Goal: Transaction & Acquisition: Purchase product/service

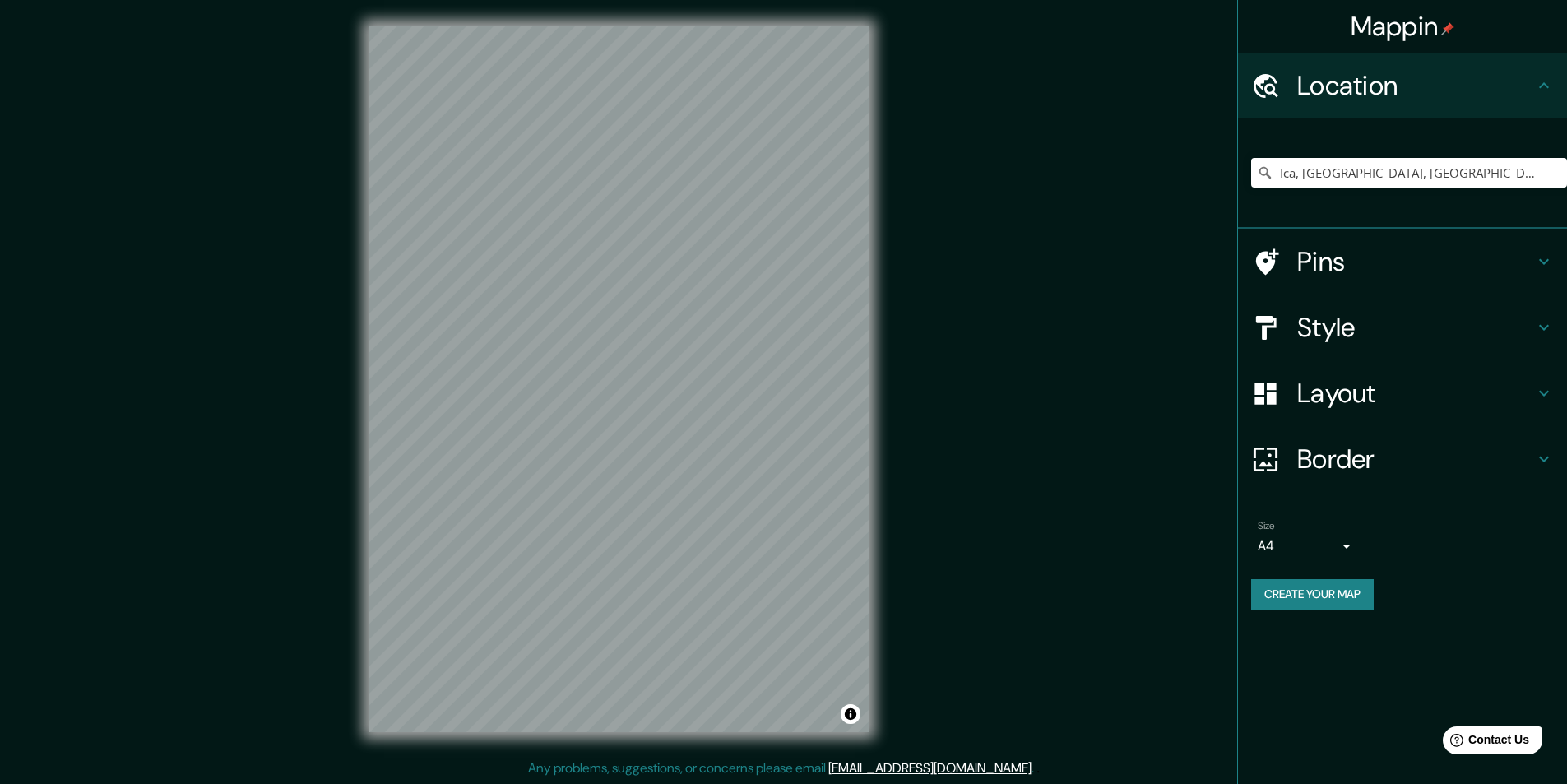
click at [1349, 349] on div "Style" at bounding box center [1403, 328] width 329 height 66
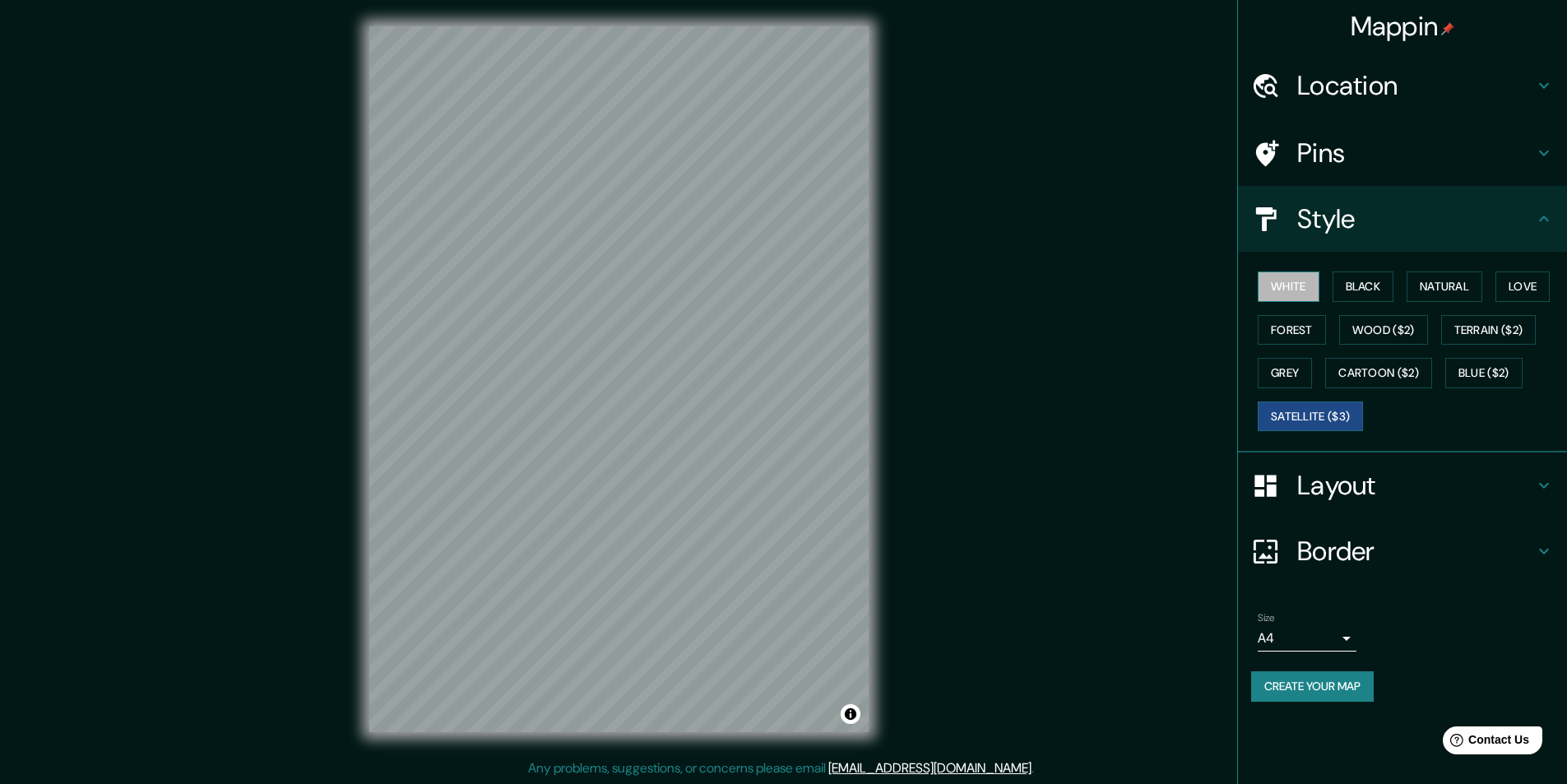
click at [1284, 294] on button "White" at bounding box center [1289, 286] width 62 height 31
click at [1377, 289] on button "Black" at bounding box center [1363, 286] width 62 height 31
click at [1432, 286] on button "Natural" at bounding box center [1445, 286] width 76 height 31
click at [1519, 278] on button "Love" at bounding box center [1523, 286] width 54 height 31
click at [1302, 338] on button "Forest" at bounding box center [1292, 330] width 69 height 31
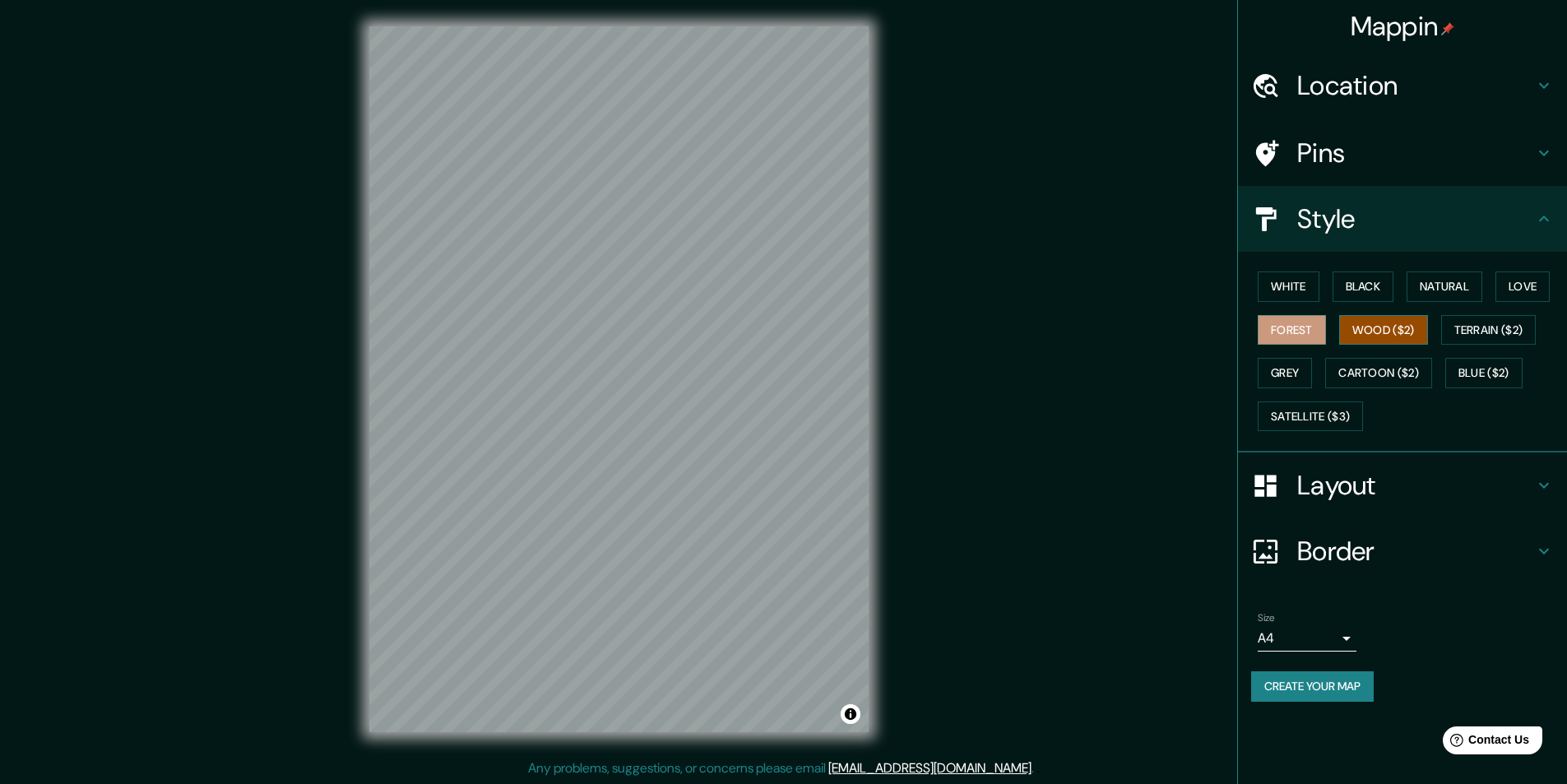
click at [1366, 338] on button "Wood ($2)" at bounding box center [1384, 330] width 89 height 31
click at [1460, 337] on button "Terrain ($2)" at bounding box center [1489, 330] width 96 height 31
click at [1312, 375] on button "Grey" at bounding box center [1285, 373] width 54 height 31
click at [1356, 371] on button "Cartoon ($2)" at bounding box center [1379, 373] width 107 height 31
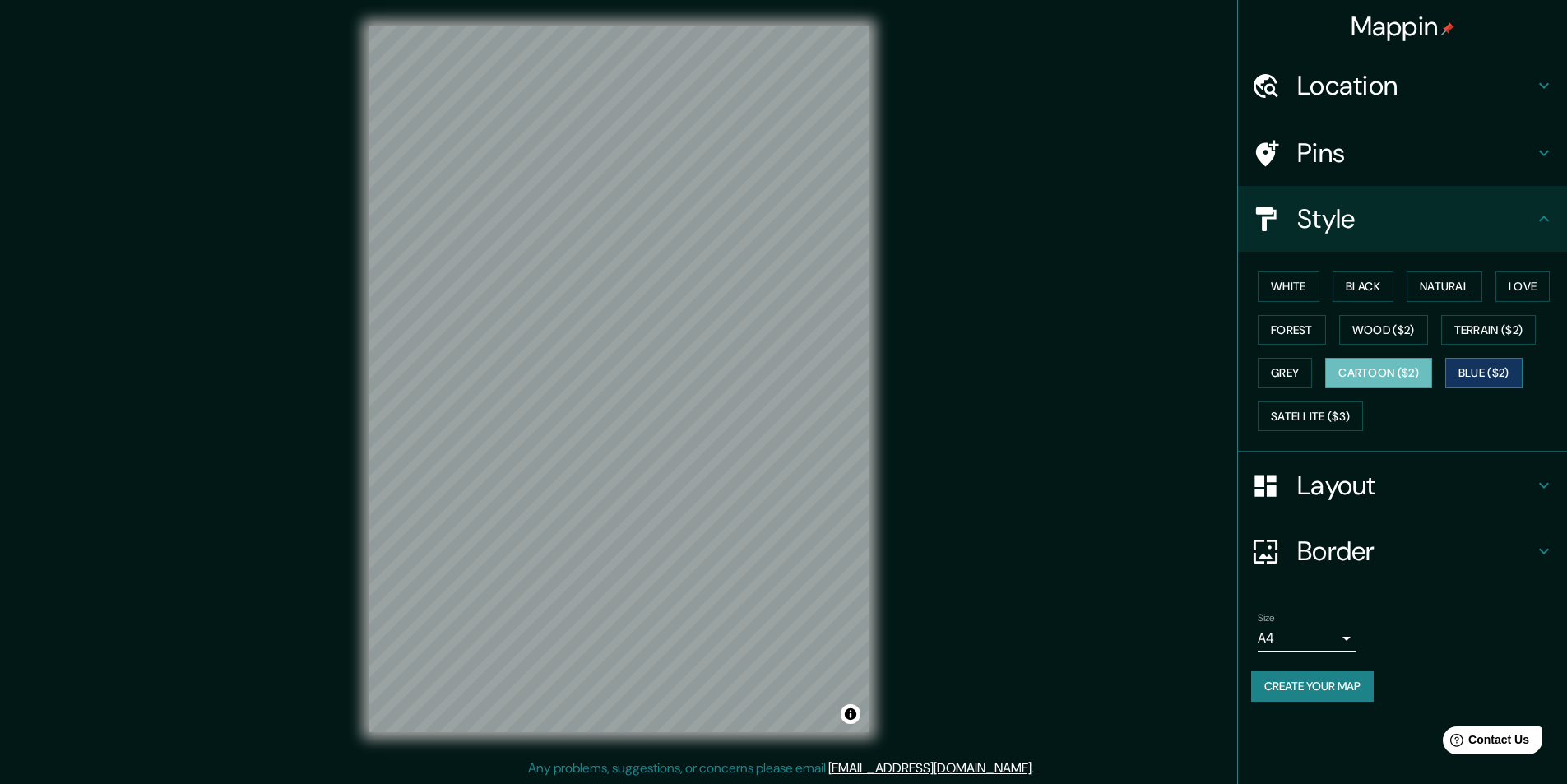
click at [1492, 371] on button "Blue ($2)" at bounding box center [1484, 373] width 78 height 31
click at [1327, 412] on button "Satellite ($3)" at bounding box center [1311, 416] width 106 height 31
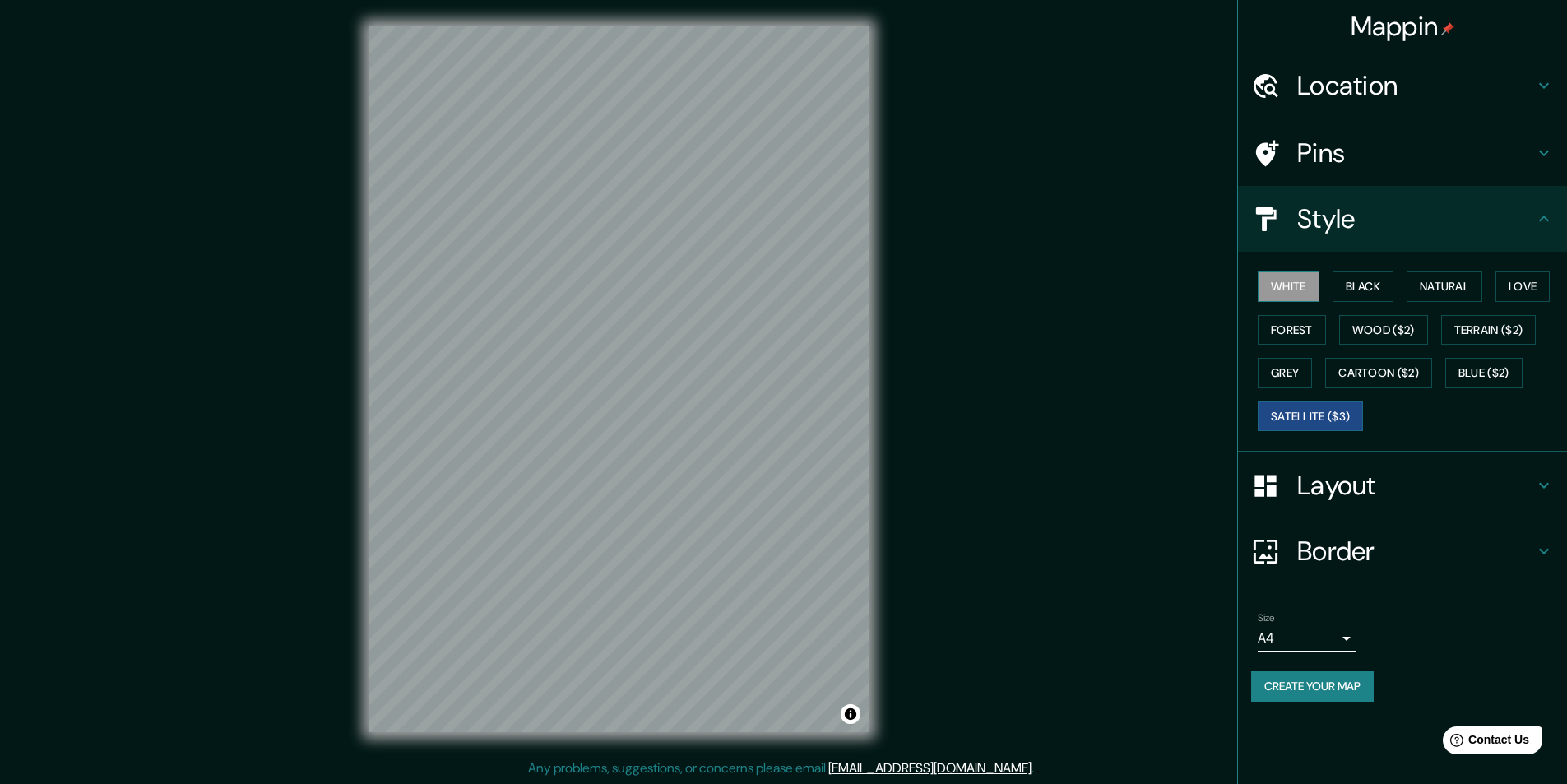
click at [1276, 284] on button "White" at bounding box center [1289, 286] width 62 height 31
drag, startPoint x: 1516, startPoint y: 328, endPoint x: 1517, endPoint y: 285, distance: 43.0
click at [1514, 320] on button "Terrain ($2)" at bounding box center [1489, 330] width 96 height 31
click at [1517, 285] on button "Love" at bounding box center [1523, 286] width 54 height 31
drag, startPoint x: 1522, startPoint y: 286, endPoint x: 1455, endPoint y: 295, distance: 67.6
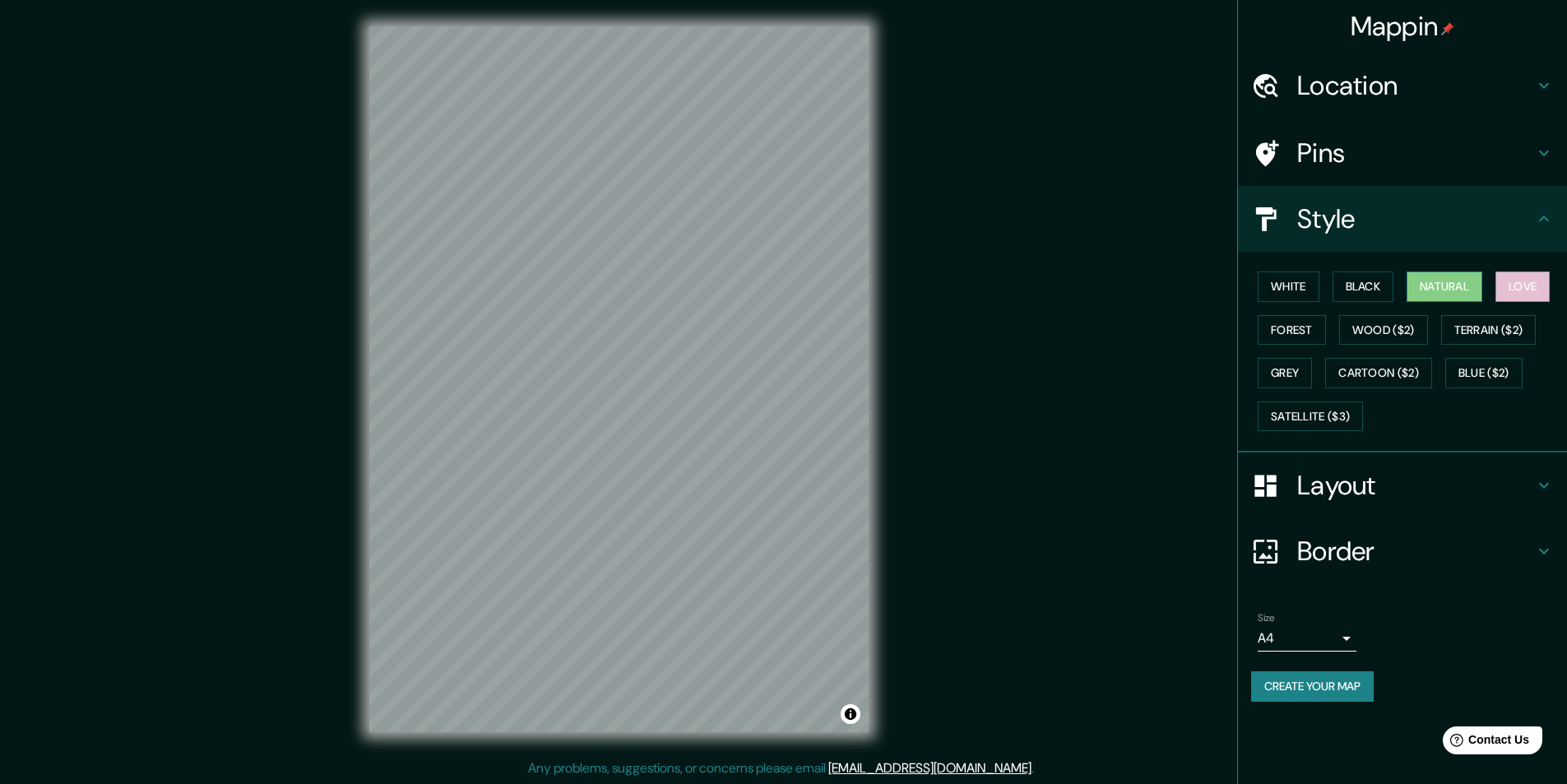
click at [1517, 285] on button "Love" at bounding box center [1523, 286] width 54 height 31
click at [1453, 295] on button "Natural" at bounding box center [1445, 286] width 76 height 31
click at [1361, 294] on button "Black" at bounding box center [1363, 286] width 62 height 31
click at [1360, 290] on button "Black" at bounding box center [1363, 286] width 62 height 31
drag, startPoint x: 1360, startPoint y: 290, endPoint x: 1358, endPoint y: 278, distance: 12.2
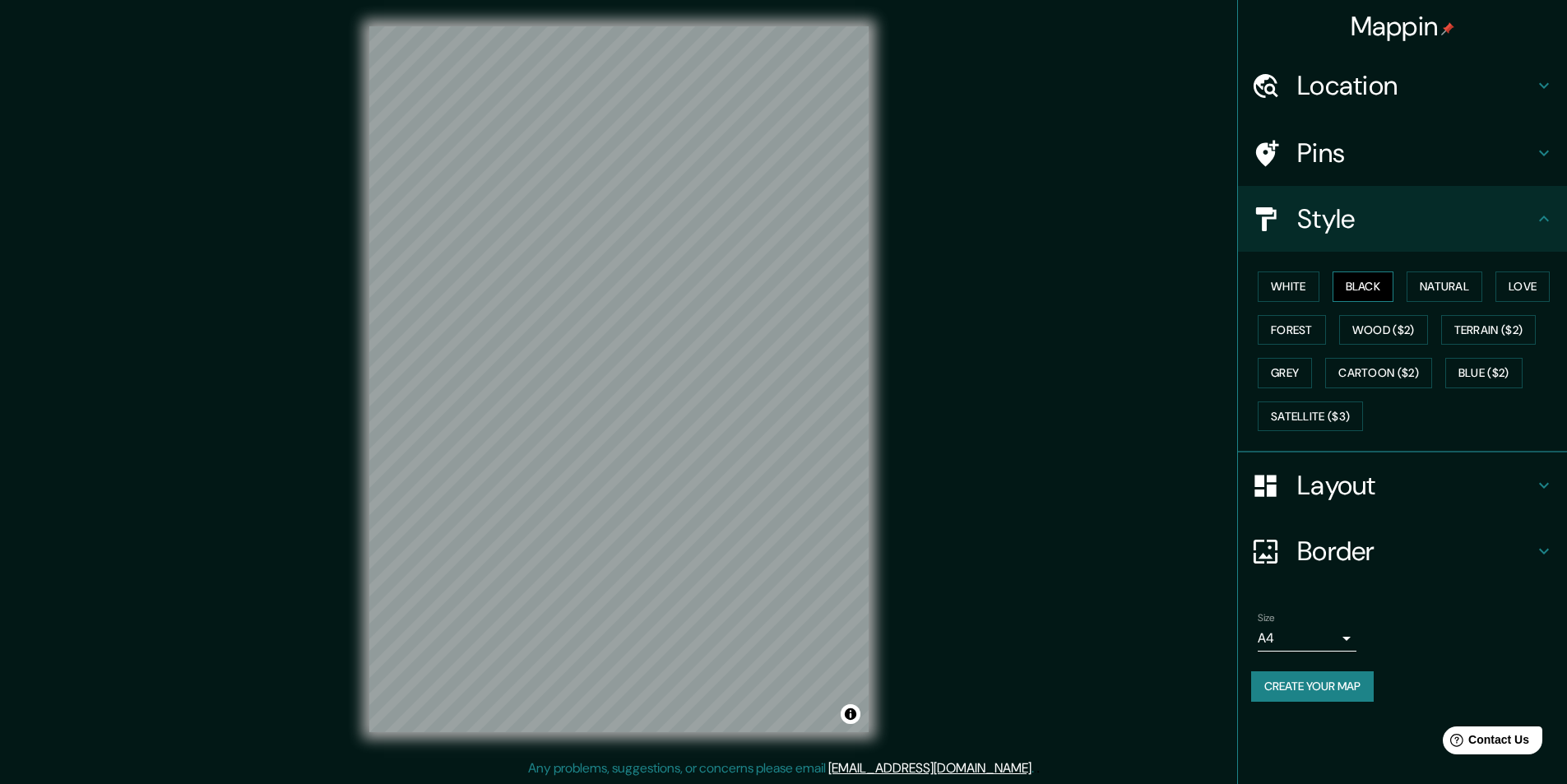
click at [1358, 286] on button "Black" at bounding box center [1363, 286] width 62 height 31
click at [1356, 275] on button "Black" at bounding box center [1363, 286] width 62 height 31
click at [1289, 287] on button "White" at bounding box center [1289, 286] width 62 height 31
click at [1304, 332] on button "Forest" at bounding box center [1292, 330] width 69 height 31
click at [1366, 290] on button "Black" at bounding box center [1363, 286] width 62 height 31
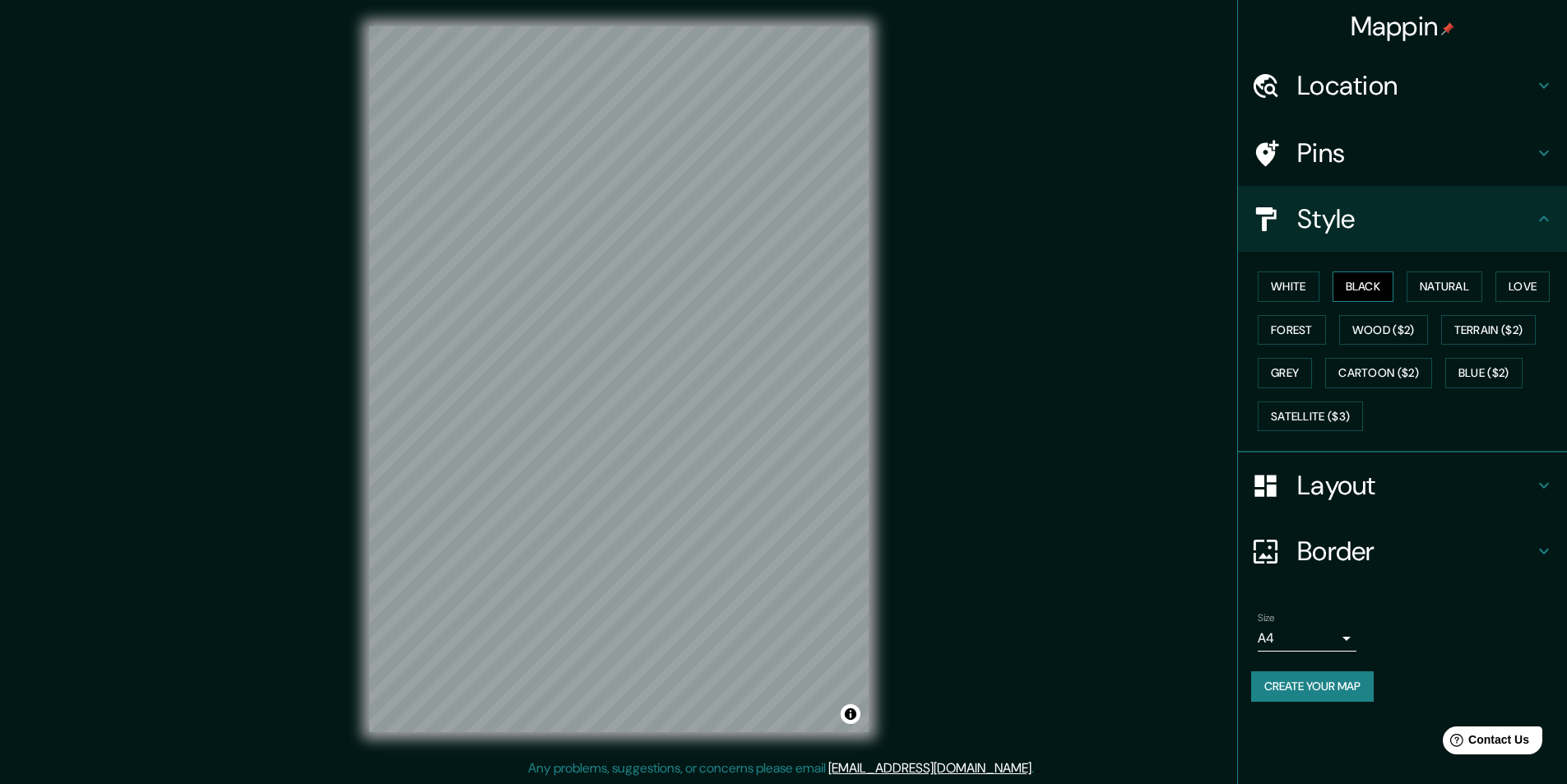
click at [1361, 291] on button "Black" at bounding box center [1363, 286] width 62 height 31
click at [1451, 287] on button "Natural" at bounding box center [1445, 286] width 76 height 31
click at [1368, 290] on button "Black" at bounding box center [1363, 286] width 62 height 31
click at [1370, 288] on button "Black" at bounding box center [1363, 286] width 62 height 31
click at [1309, 332] on button "Forest" at bounding box center [1292, 330] width 69 height 31
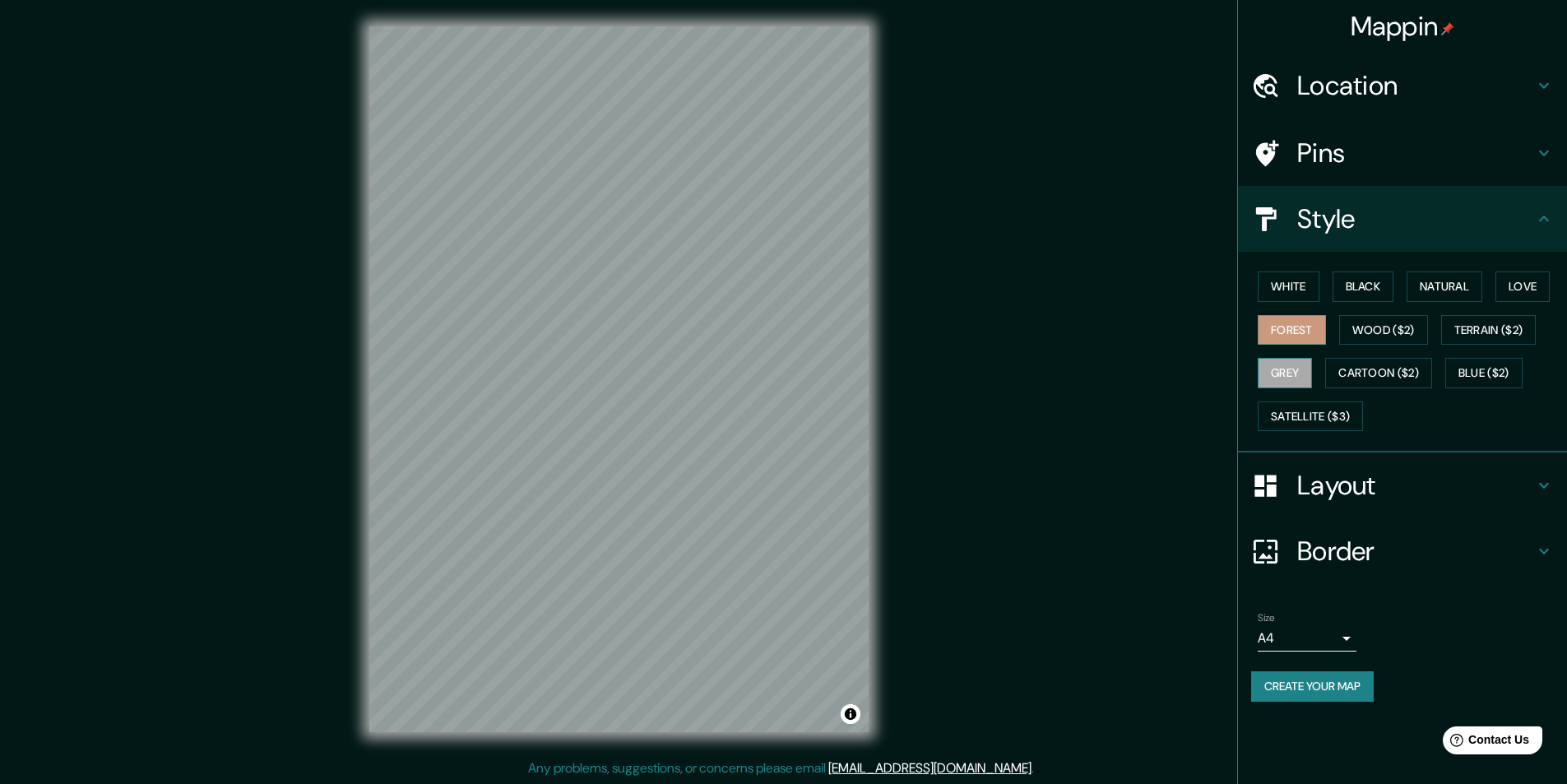
click at [1281, 372] on button "Grey" at bounding box center [1285, 373] width 54 height 31
click at [1348, 368] on button "Cartoon ($2)" at bounding box center [1379, 373] width 107 height 31
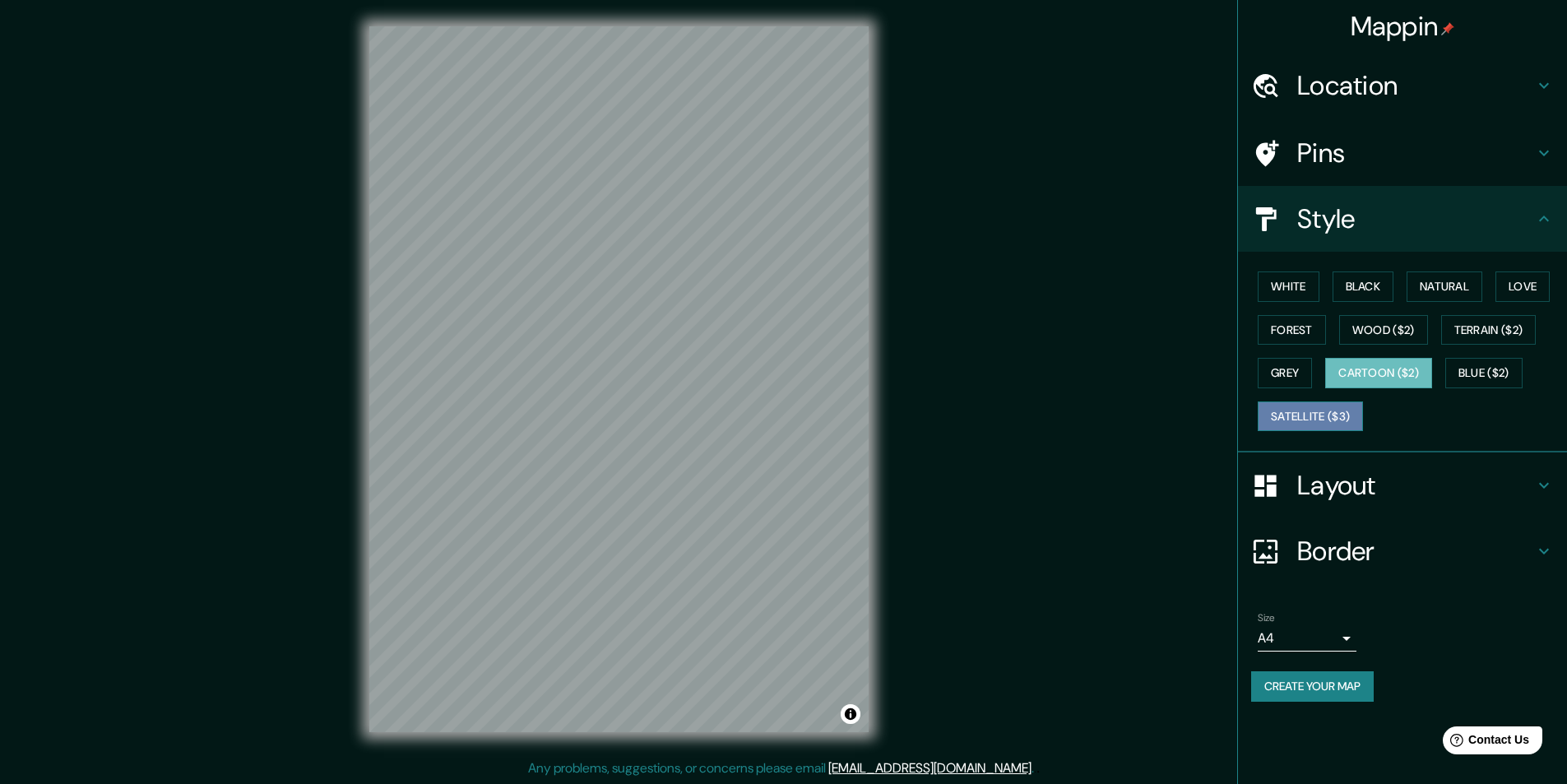
click at [1328, 418] on button "Satellite ($3)" at bounding box center [1311, 416] width 106 height 31
click at [1508, 87] on h4 "Location" at bounding box center [1416, 86] width 237 height 33
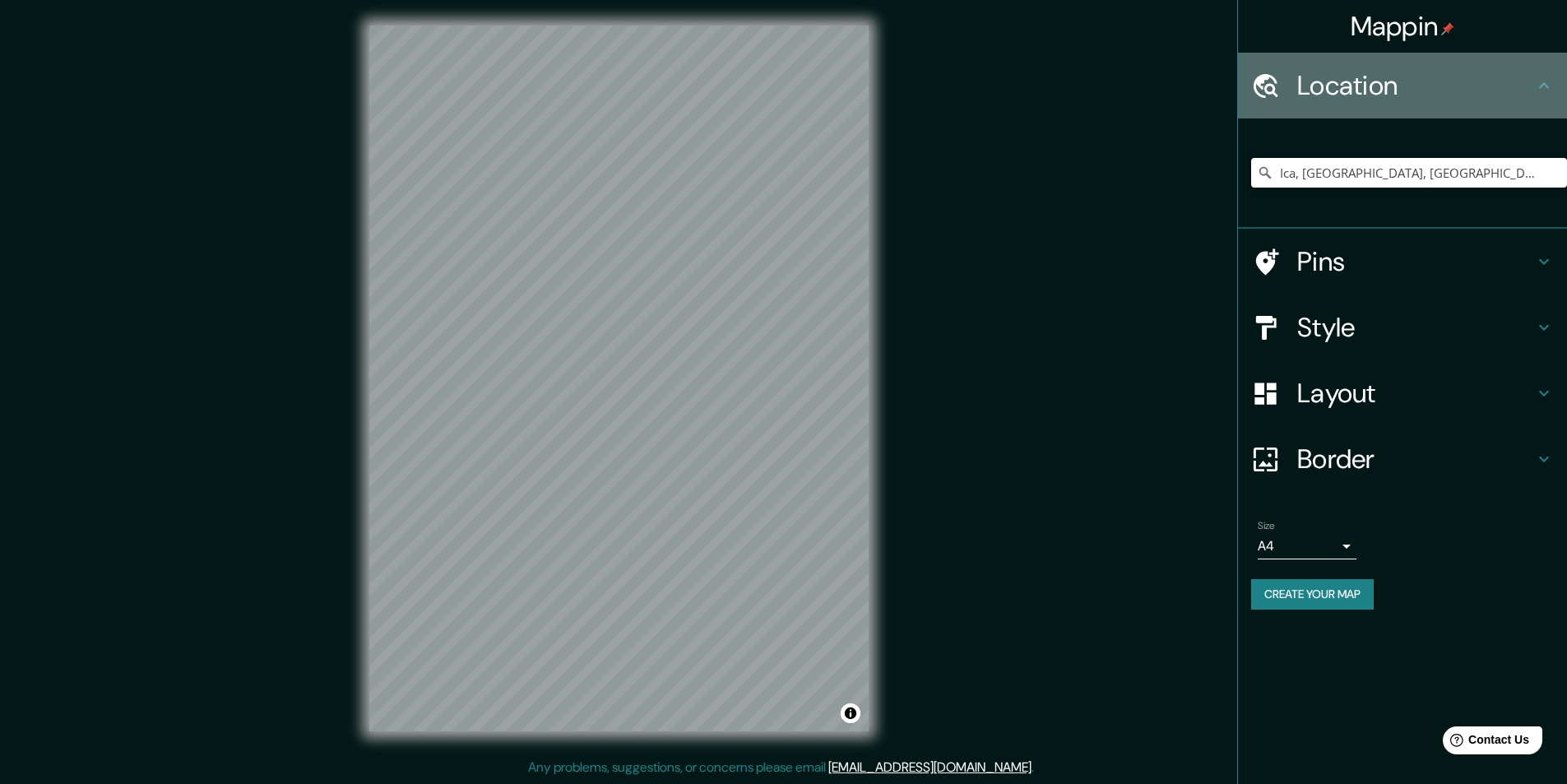
click at [1536, 93] on icon at bounding box center [1545, 86] width 20 height 20
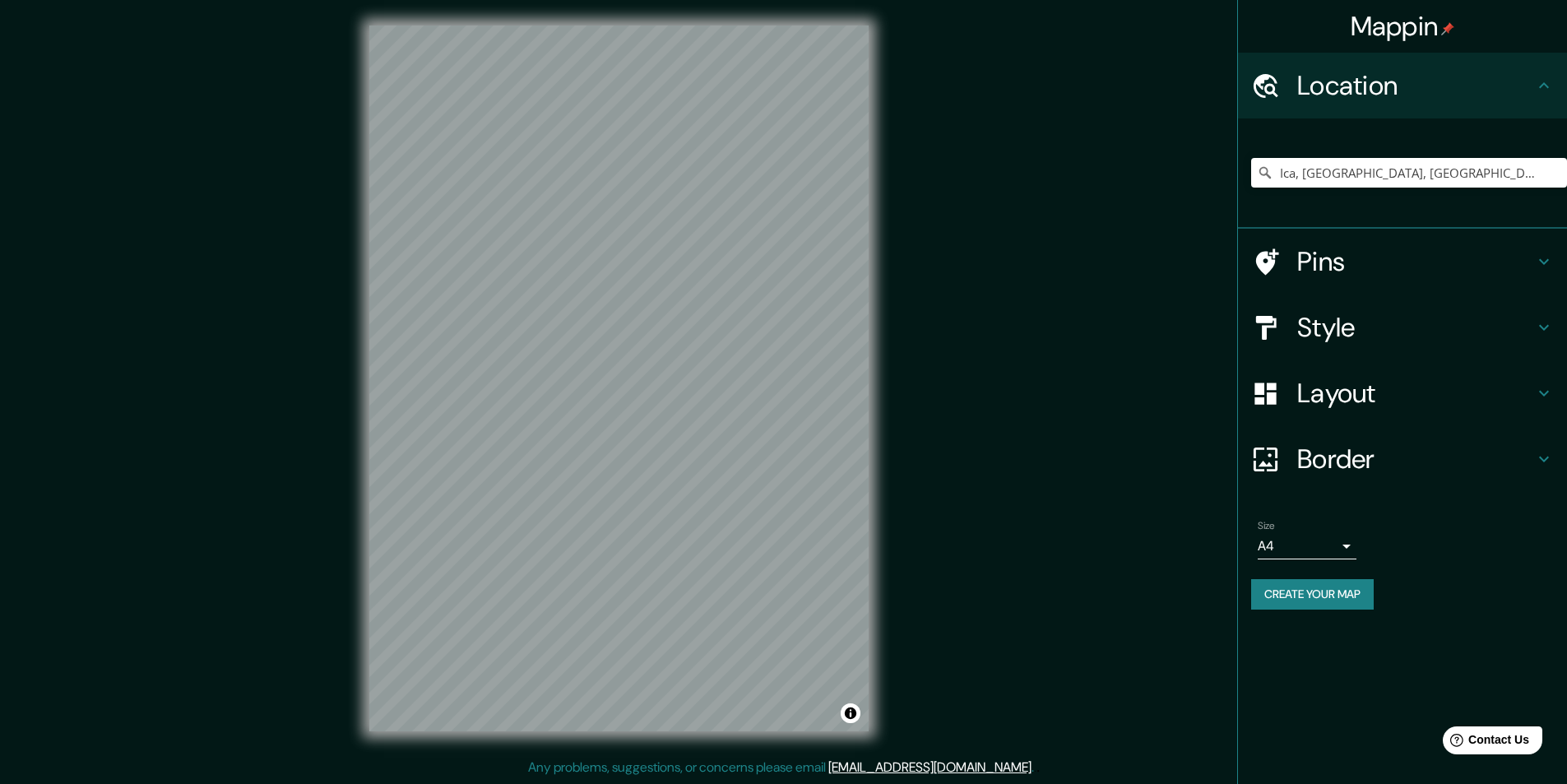
click at [1493, 253] on h4 "Pins" at bounding box center [1416, 262] width 237 height 33
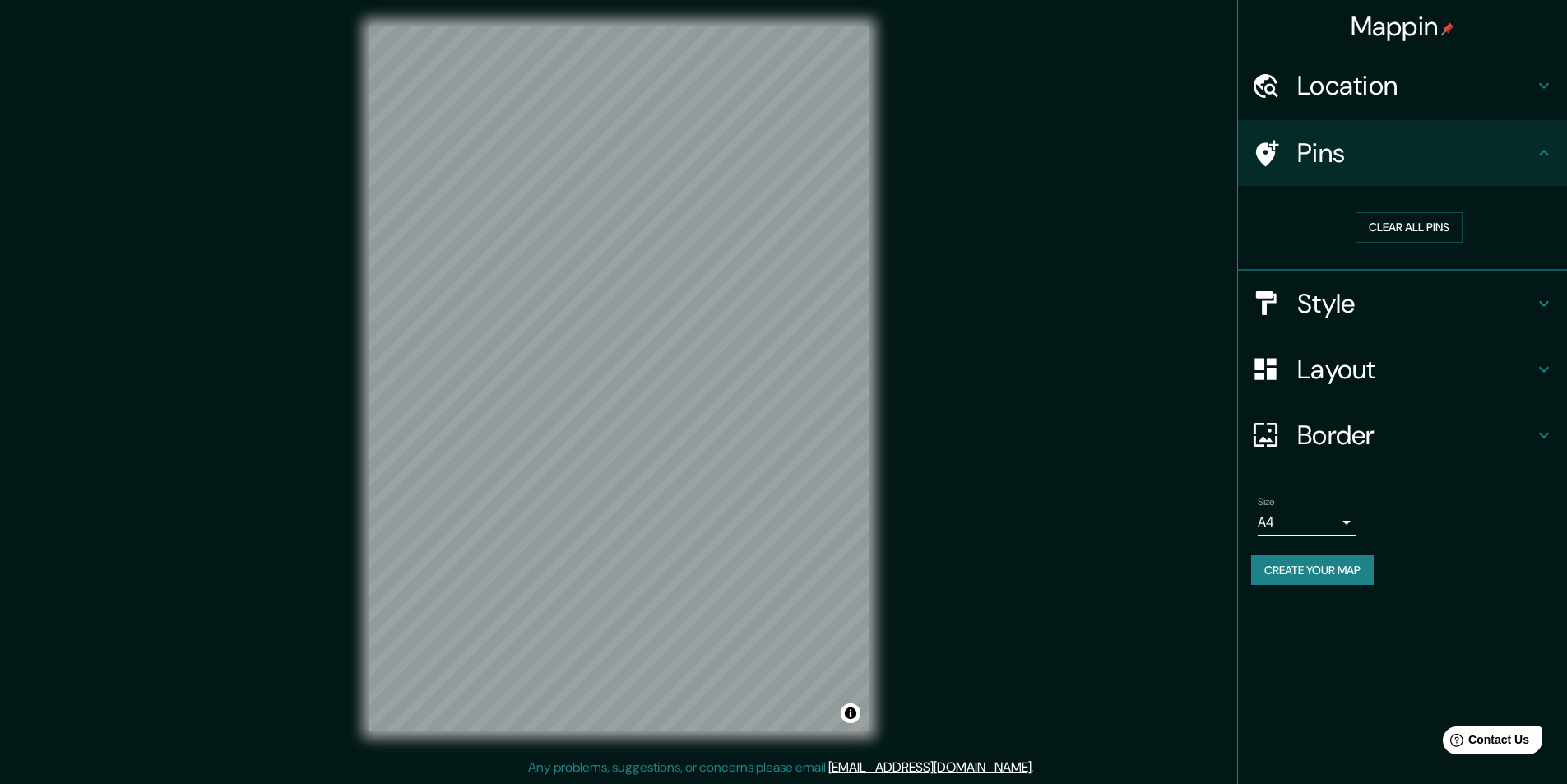
click at [1467, 138] on h4 "Pins" at bounding box center [1416, 153] width 237 height 33
click at [1497, 298] on h4 "Style" at bounding box center [1416, 304] width 237 height 33
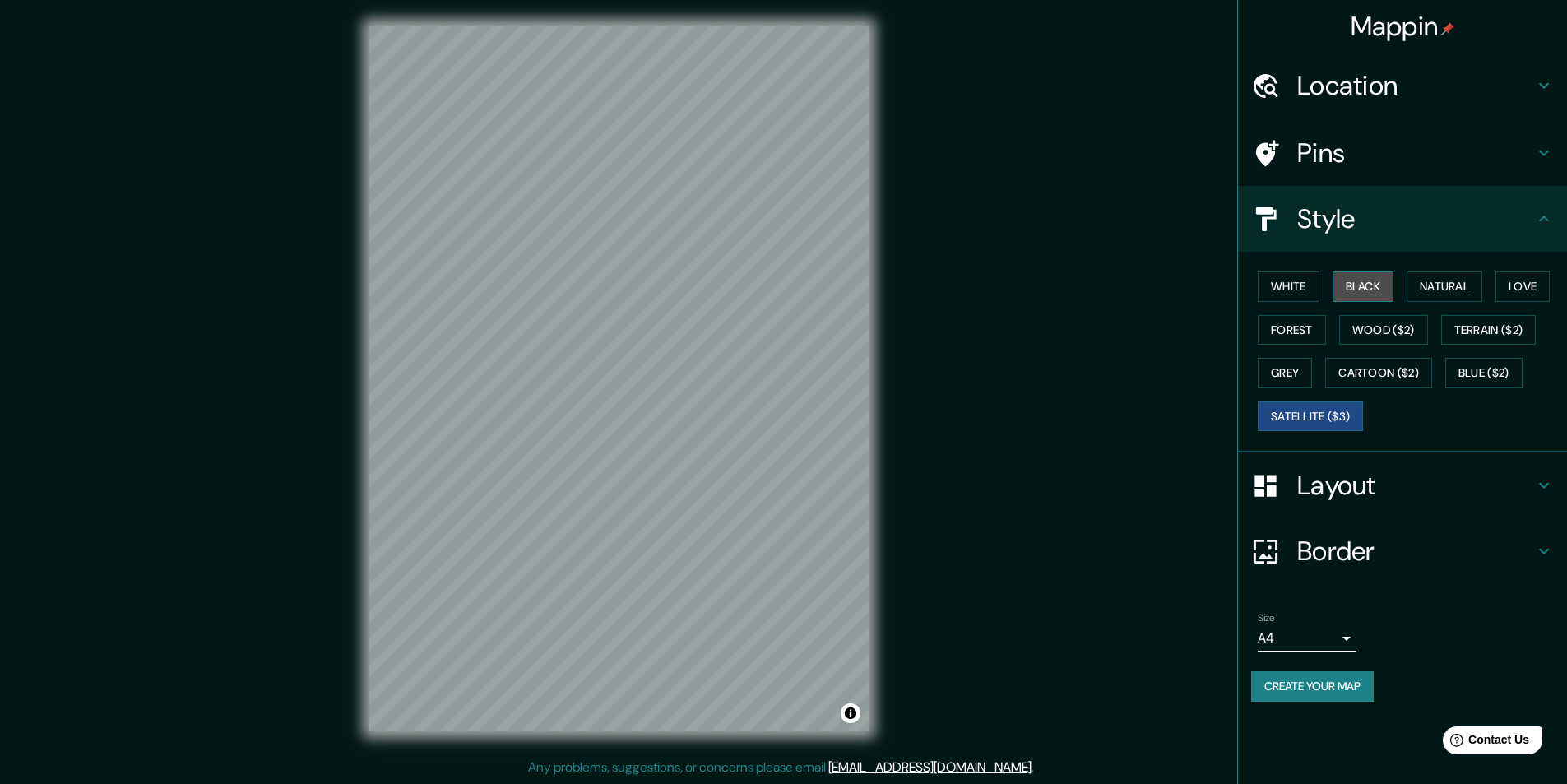
click at [1377, 294] on button "Black" at bounding box center [1363, 286] width 62 height 31
click at [1367, 290] on button "Black" at bounding box center [1363, 286] width 62 height 31
click at [1368, 290] on button "Black" at bounding box center [1363, 286] width 62 height 31
click at [1369, 290] on button "Black" at bounding box center [1363, 286] width 62 height 31
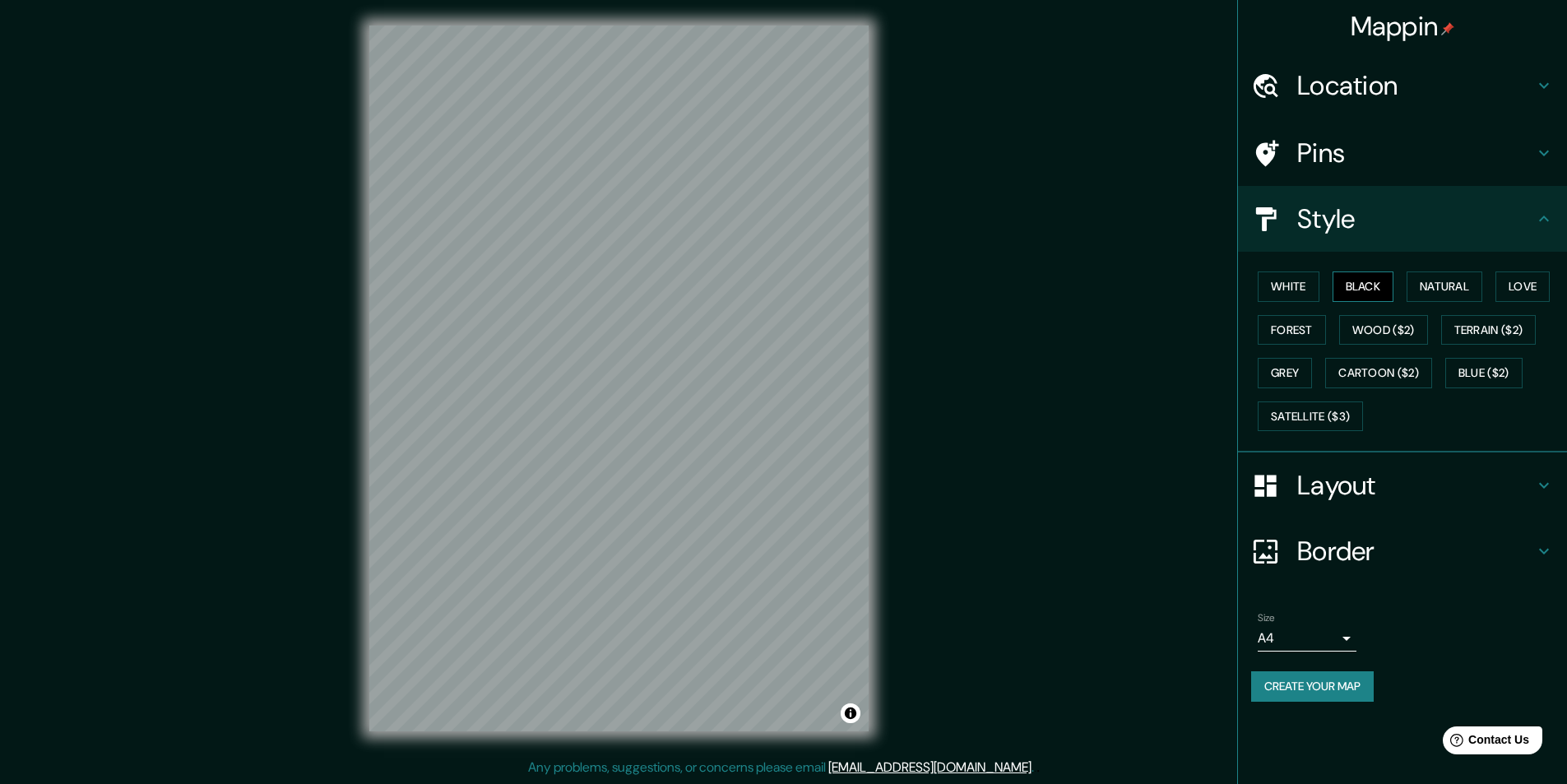
click at [1371, 290] on button "Black" at bounding box center [1363, 286] width 62 height 31
click at [1493, 330] on button "Terrain ($2)" at bounding box center [1489, 330] width 96 height 31
click at [1397, 324] on button "Wood ($2)" at bounding box center [1384, 330] width 89 height 31
click at [1387, 371] on button "Cartoon ($2)" at bounding box center [1379, 373] width 107 height 31
click at [1496, 367] on button "Blue ($2)" at bounding box center [1484, 373] width 78 height 31
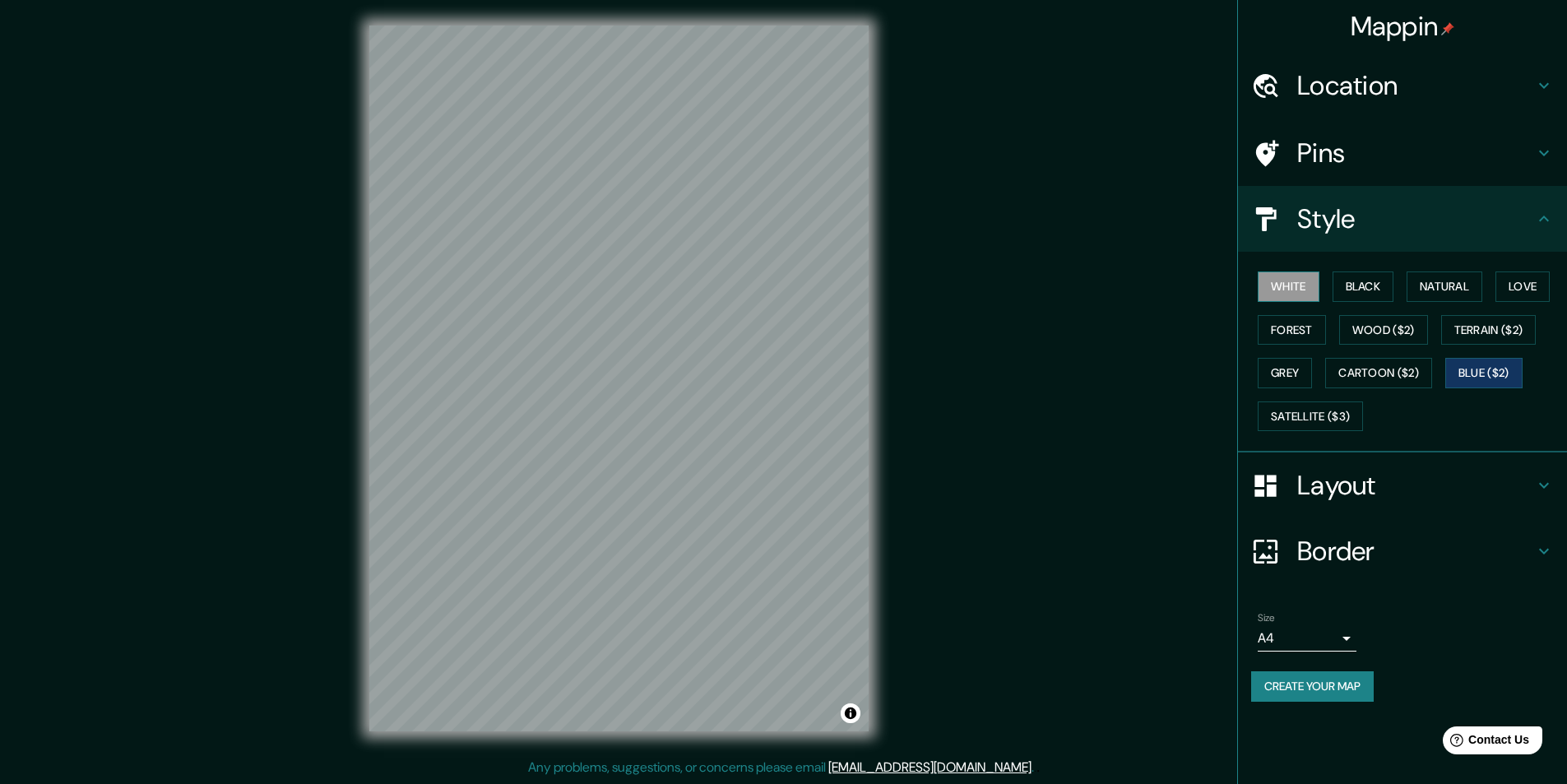
click at [1283, 276] on button "White" at bounding box center [1289, 286] width 62 height 31
click at [1362, 287] on button "Black" at bounding box center [1363, 286] width 62 height 31
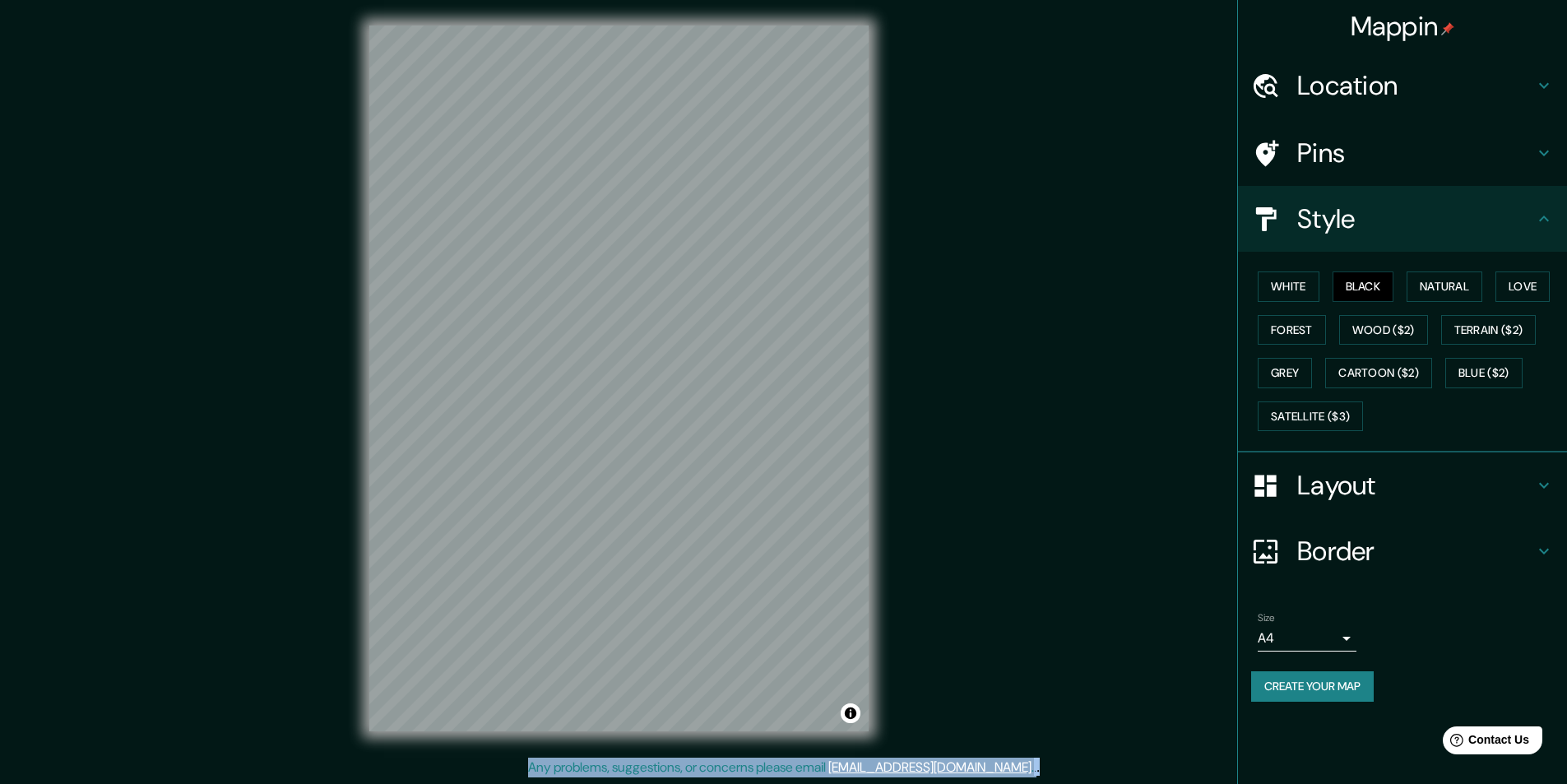
click at [481, 269] on div "Mappin Location [GEOGRAPHIC_DATA], [GEOGRAPHIC_DATA], [GEOGRAPHIC_DATA] Pins St…" at bounding box center [784, 391] width 1567 height 785
click at [1025, 481] on div "Mappin Location [GEOGRAPHIC_DATA], [GEOGRAPHIC_DATA], [GEOGRAPHIC_DATA] Pins St…" at bounding box center [784, 391] width 1567 height 785
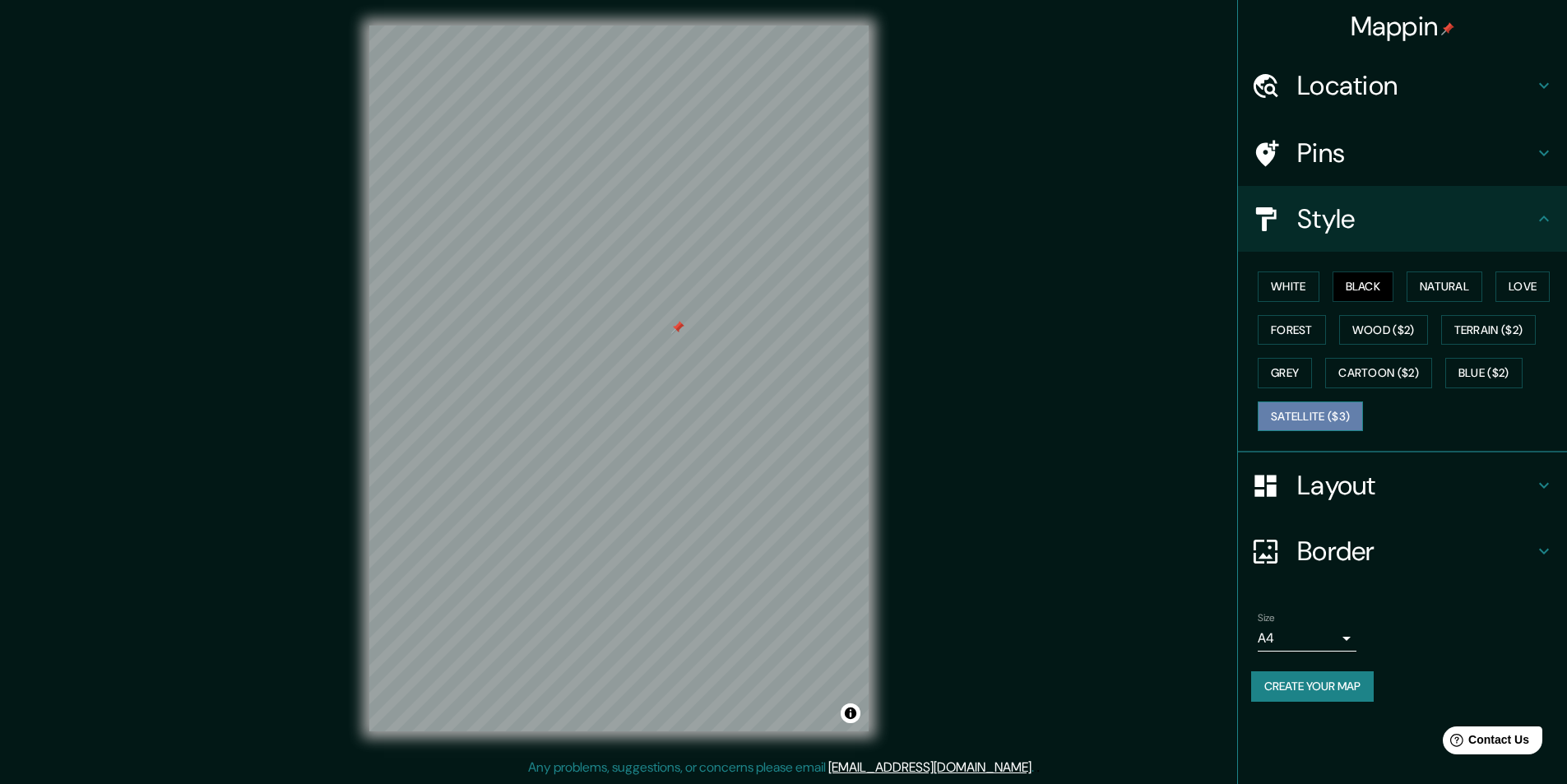
click at [1348, 418] on button "Satellite ($3)" at bounding box center [1311, 416] width 106 height 31
click at [1298, 373] on button "Grey" at bounding box center [1285, 373] width 54 height 31
click at [1291, 336] on button "Forest" at bounding box center [1292, 330] width 69 height 31
click at [1281, 292] on button "White" at bounding box center [1289, 286] width 62 height 31
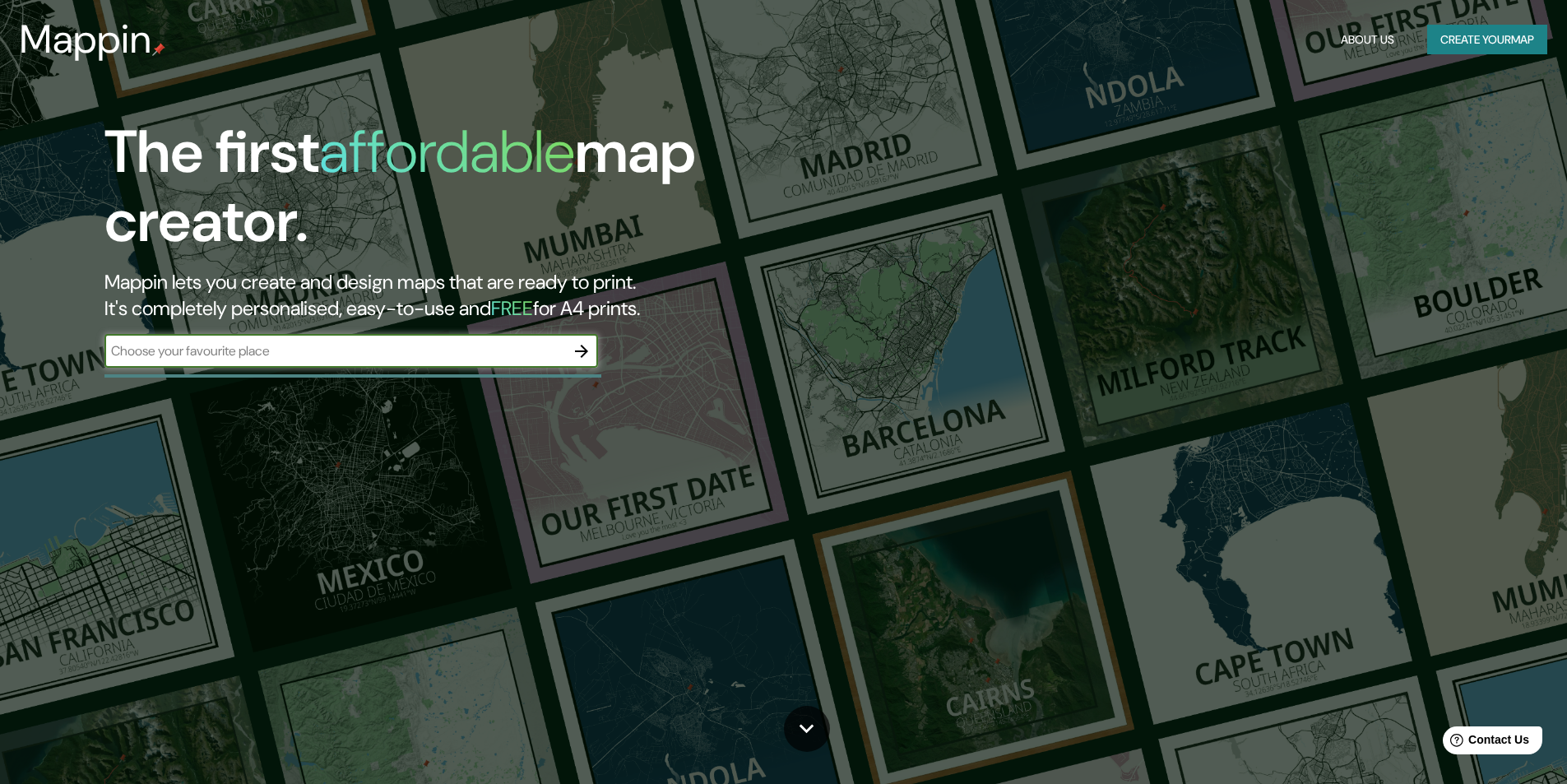
click at [281, 358] on input "text" at bounding box center [335, 351] width 461 height 19
type input "ica peru"
click at [882, 310] on h2 "Mappin lets you create and design maps that are ready to print. It's completely…" at bounding box center [497, 295] width 784 height 53
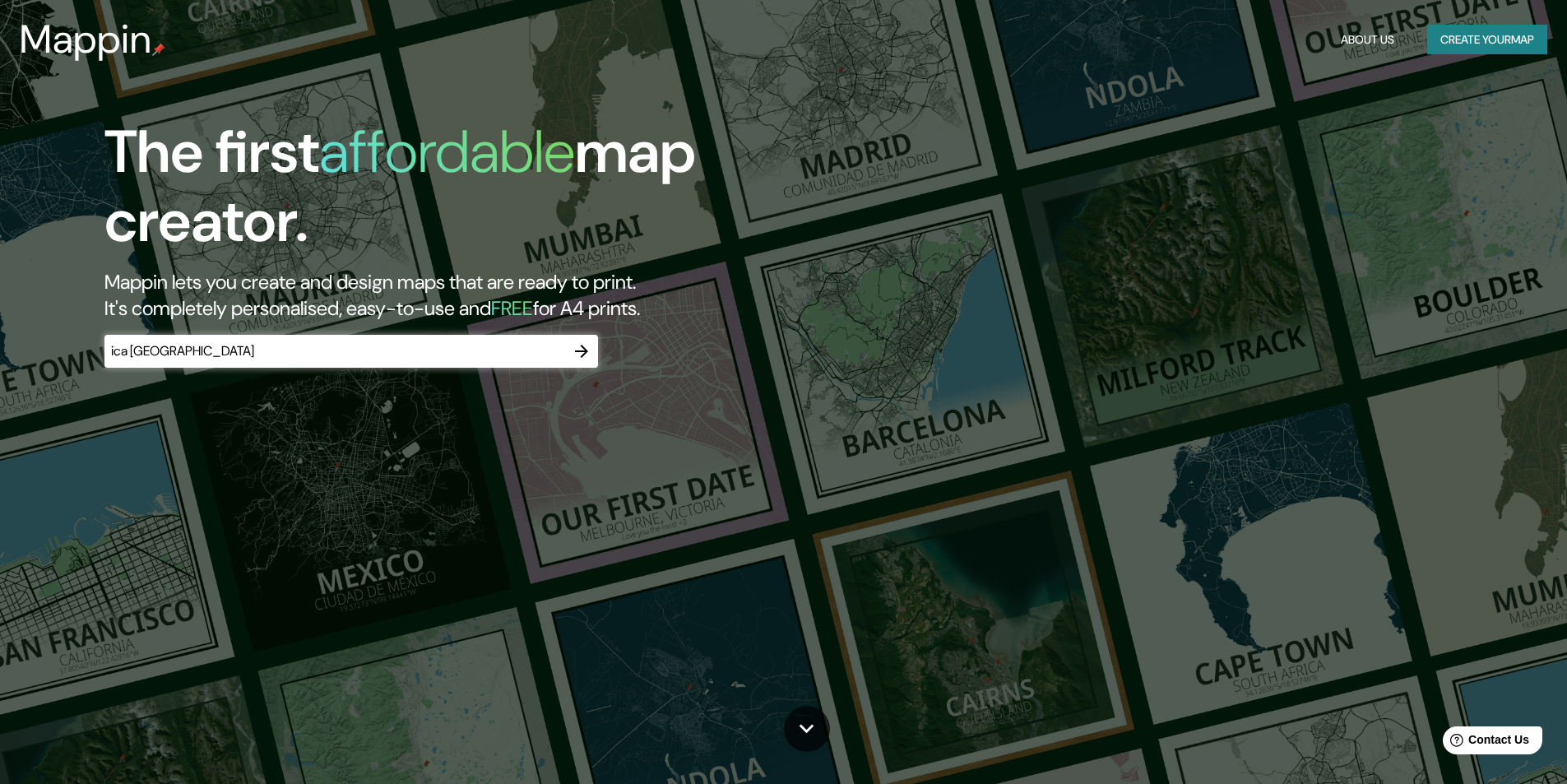
click at [1135, 389] on div "The first affordable map creator. Mappin lets you create and design maps that a…" at bounding box center [784, 392] width 1567 height 784
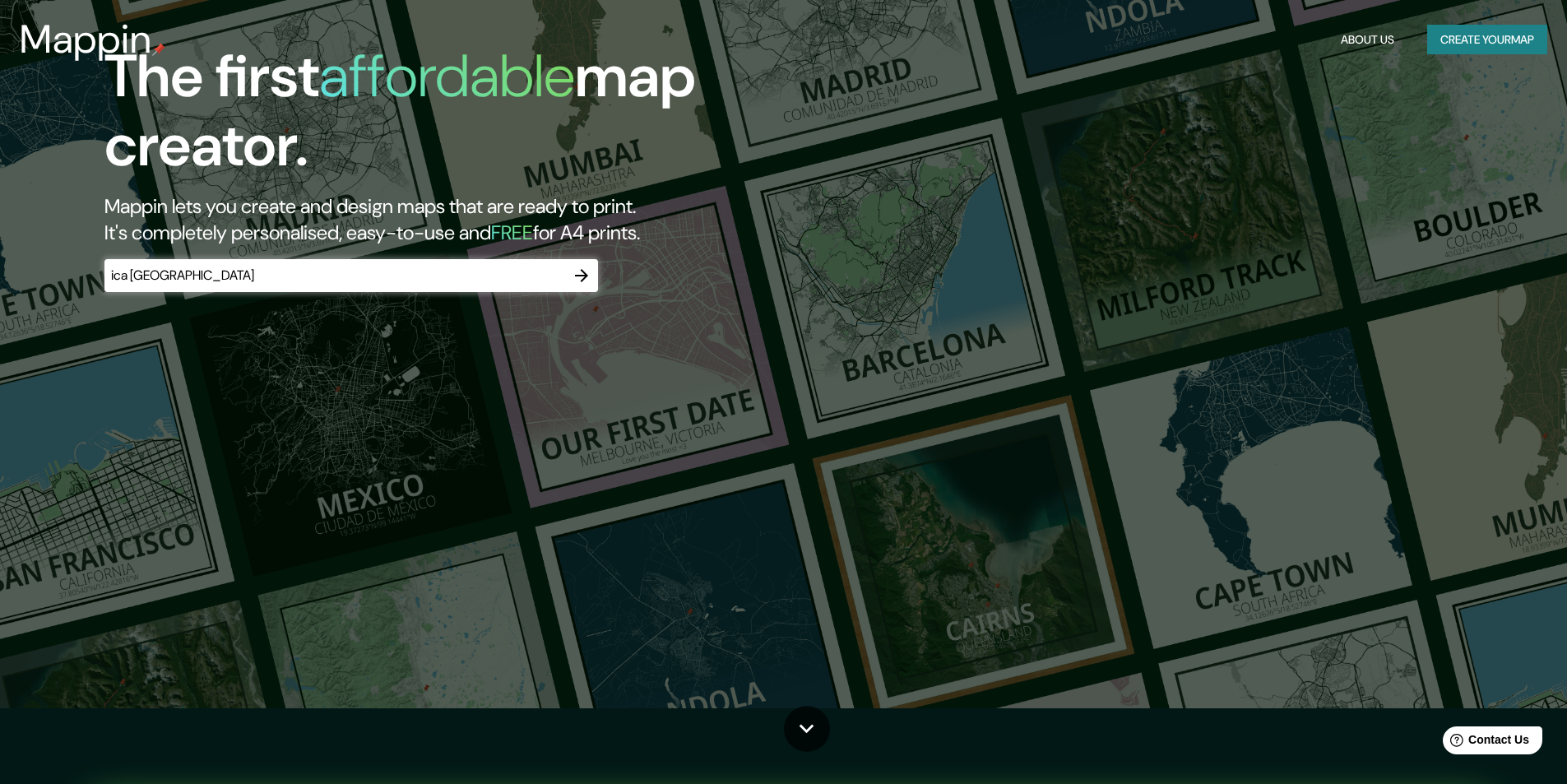
scroll to position [83, 0]
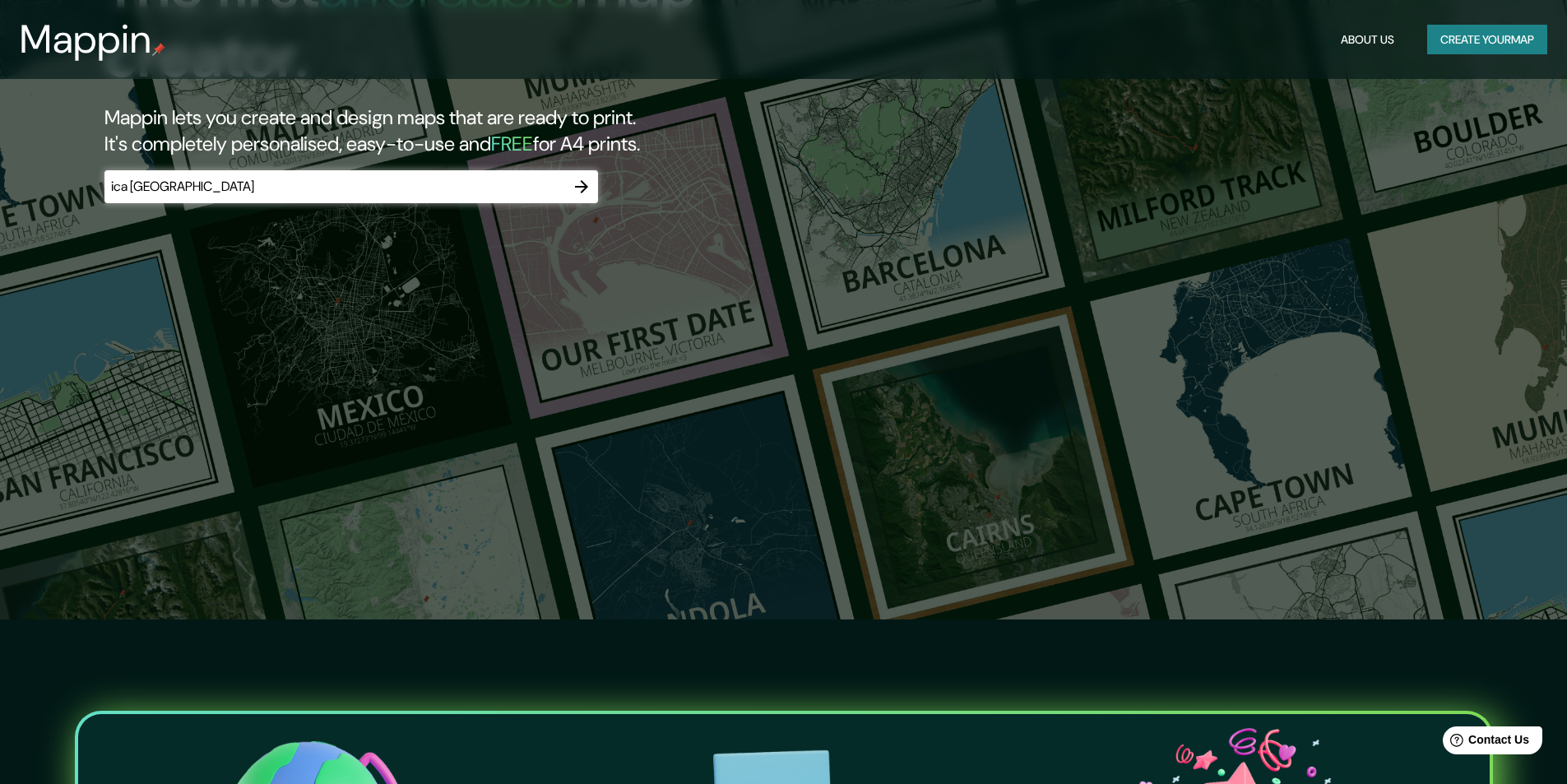
click at [896, 532] on div "The first affordable map creator. Mappin lets you create and design maps that a…" at bounding box center [784, 228] width 1567 height 784
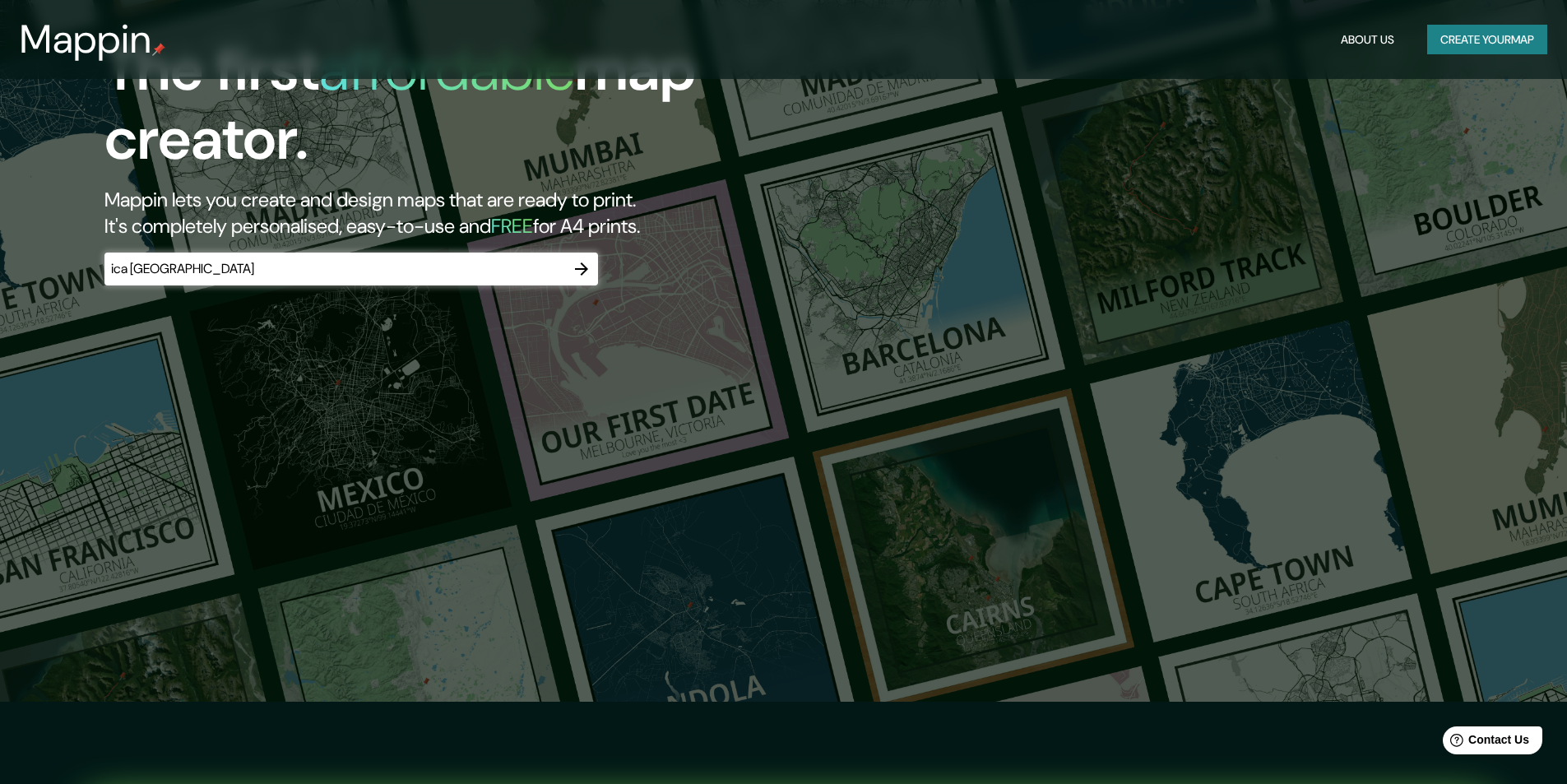
click at [833, 373] on div "The first affordable map creator. Mappin lets you create and design maps that a…" at bounding box center [784, 309] width 1567 height 784
click at [552, 272] on input "ica peru" at bounding box center [335, 268] width 461 height 19
click at [589, 264] on icon "button" at bounding box center [582, 269] width 20 height 20
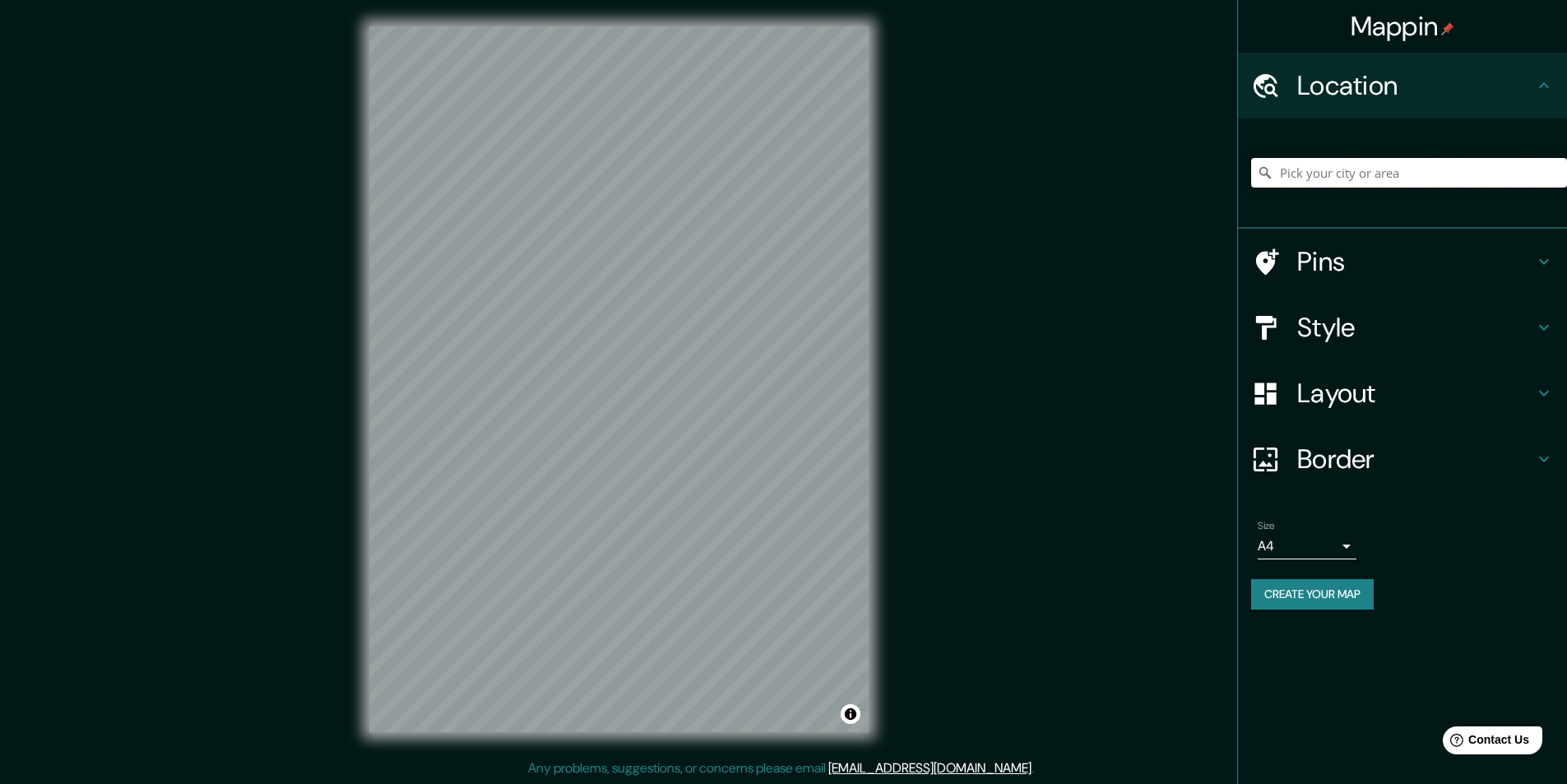
click at [1382, 163] on input "Pick your city or area" at bounding box center [1409, 172] width 316 height 30
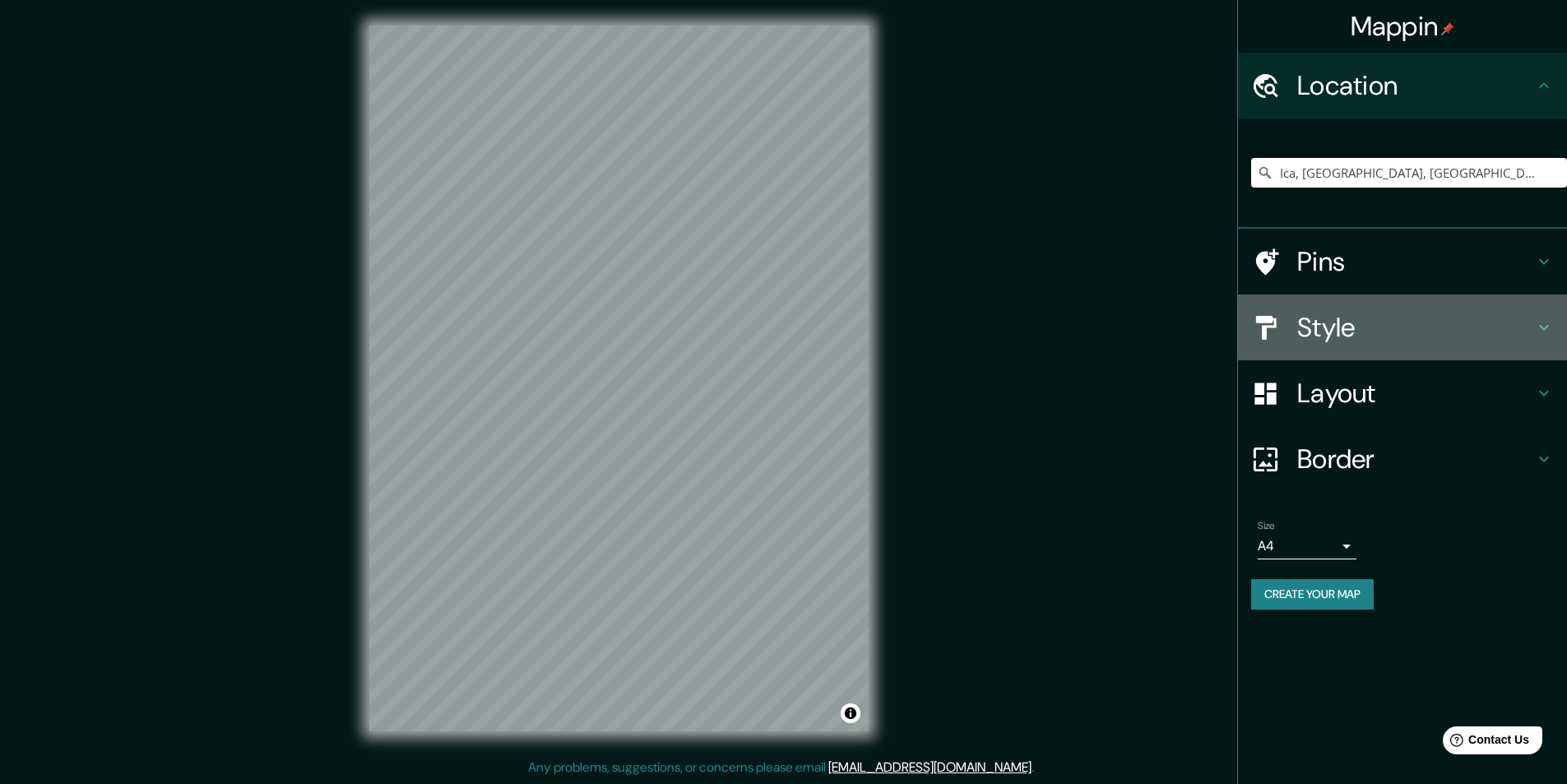
click at [1347, 319] on h4 "Style" at bounding box center [1416, 328] width 237 height 33
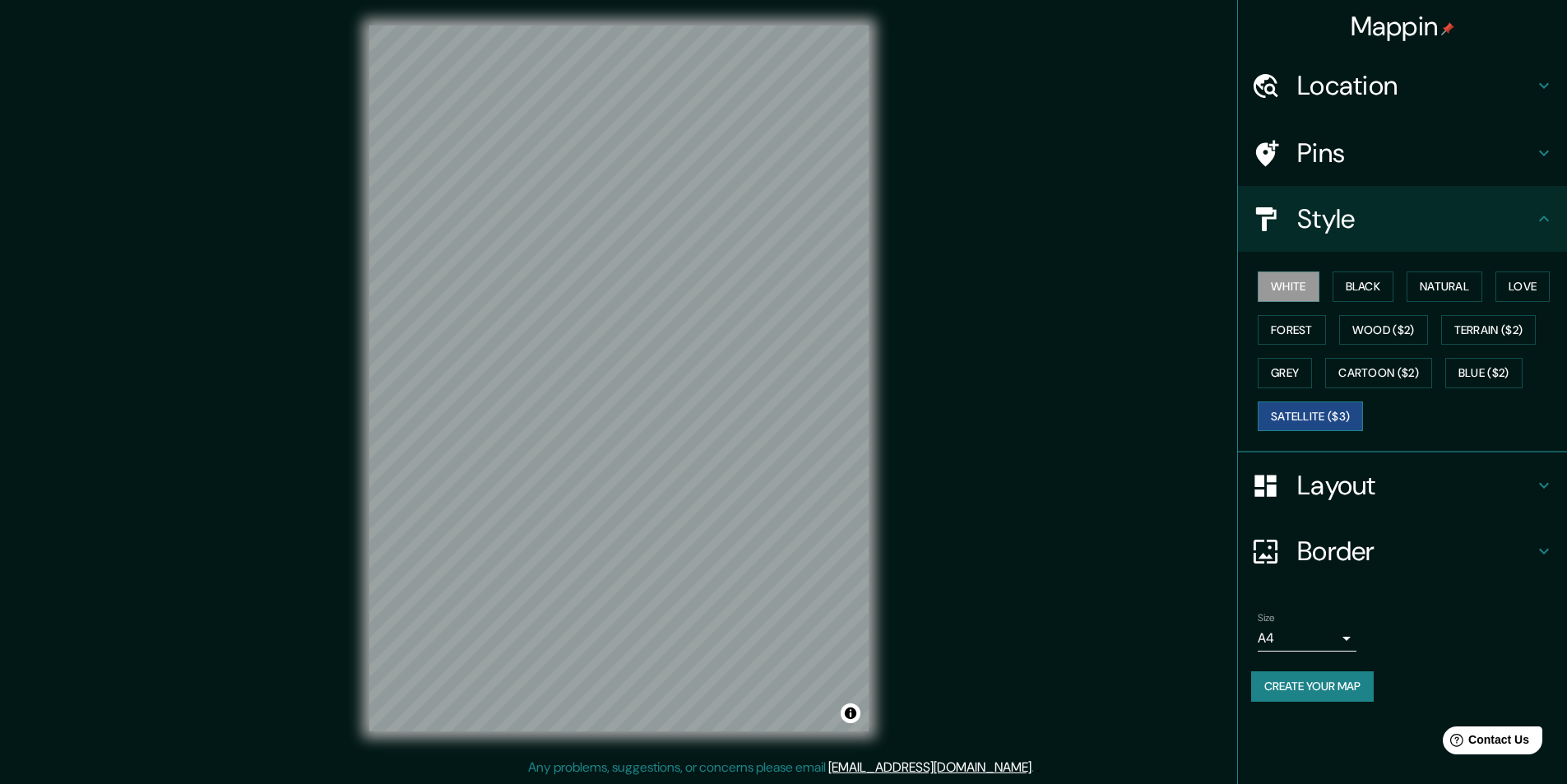
click at [1300, 415] on button "Satellite ($3)" at bounding box center [1311, 416] width 106 height 31
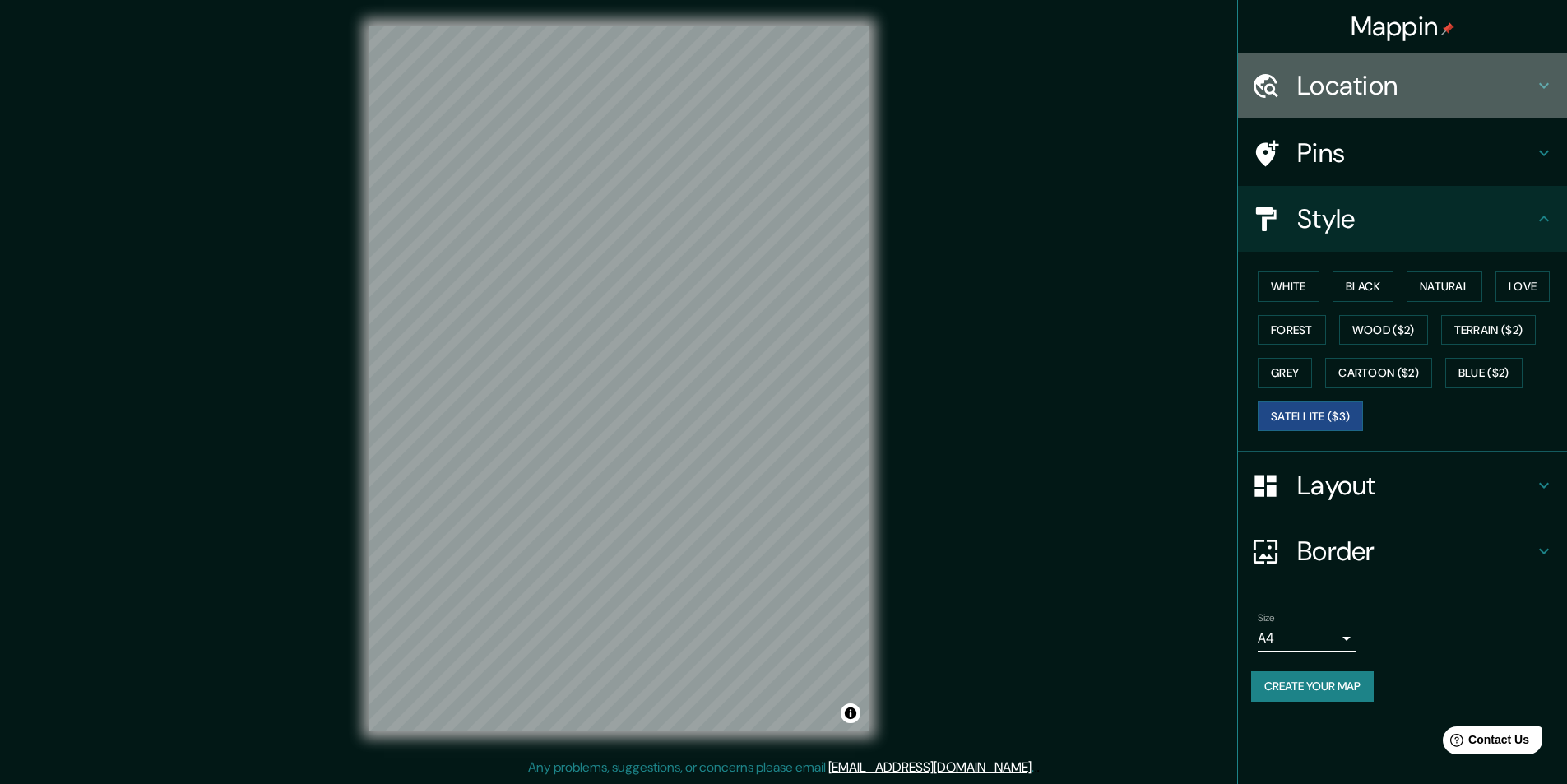
click at [1352, 62] on div "Location" at bounding box center [1403, 86] width 329 height 66
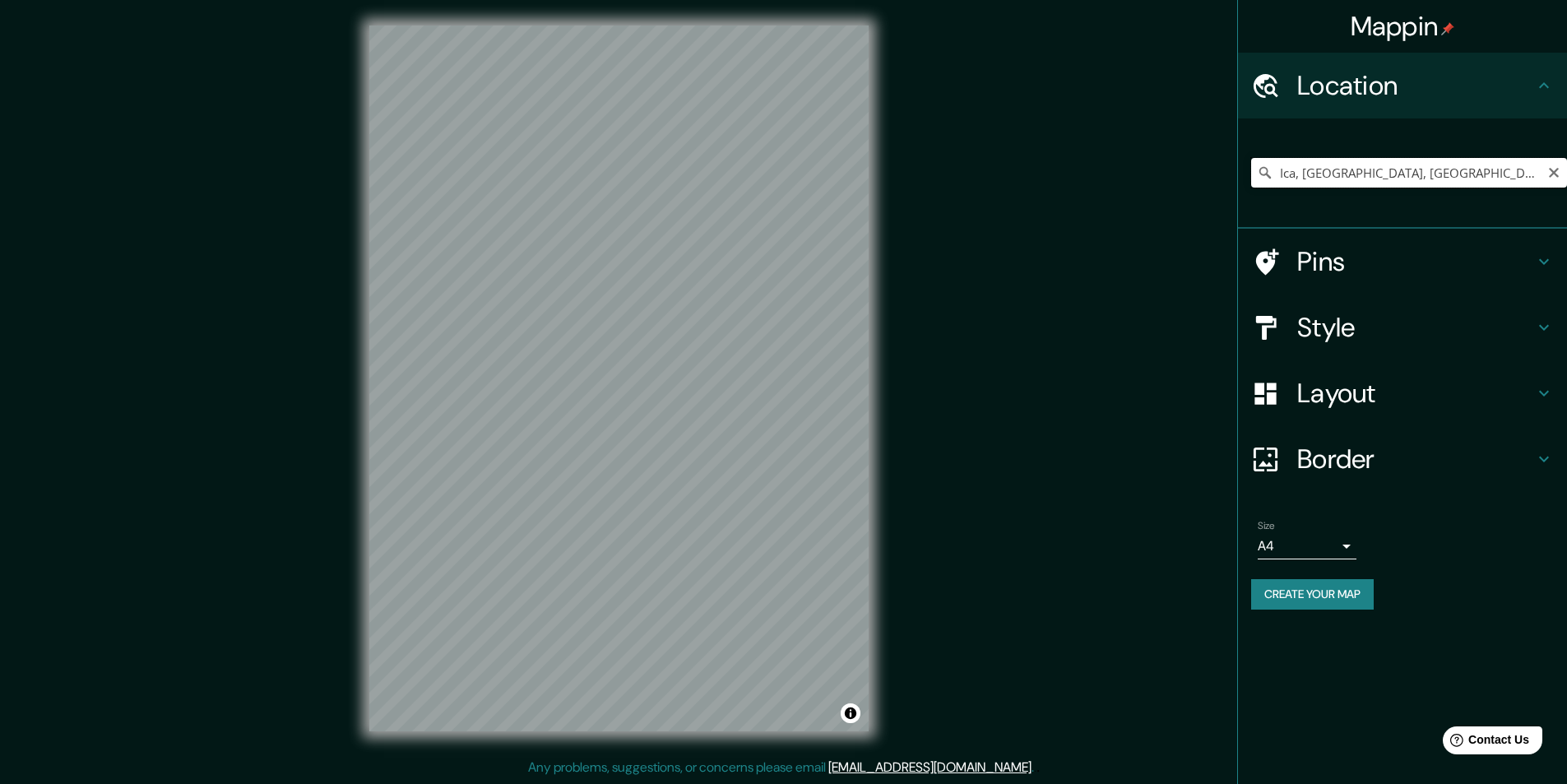
click at [1435, 165] on input "Ica, [GEOGRAPHIC_DATA], [GEOGRAPHIC_DATA]" at bounding box center [1409, 172] width 316 height 30
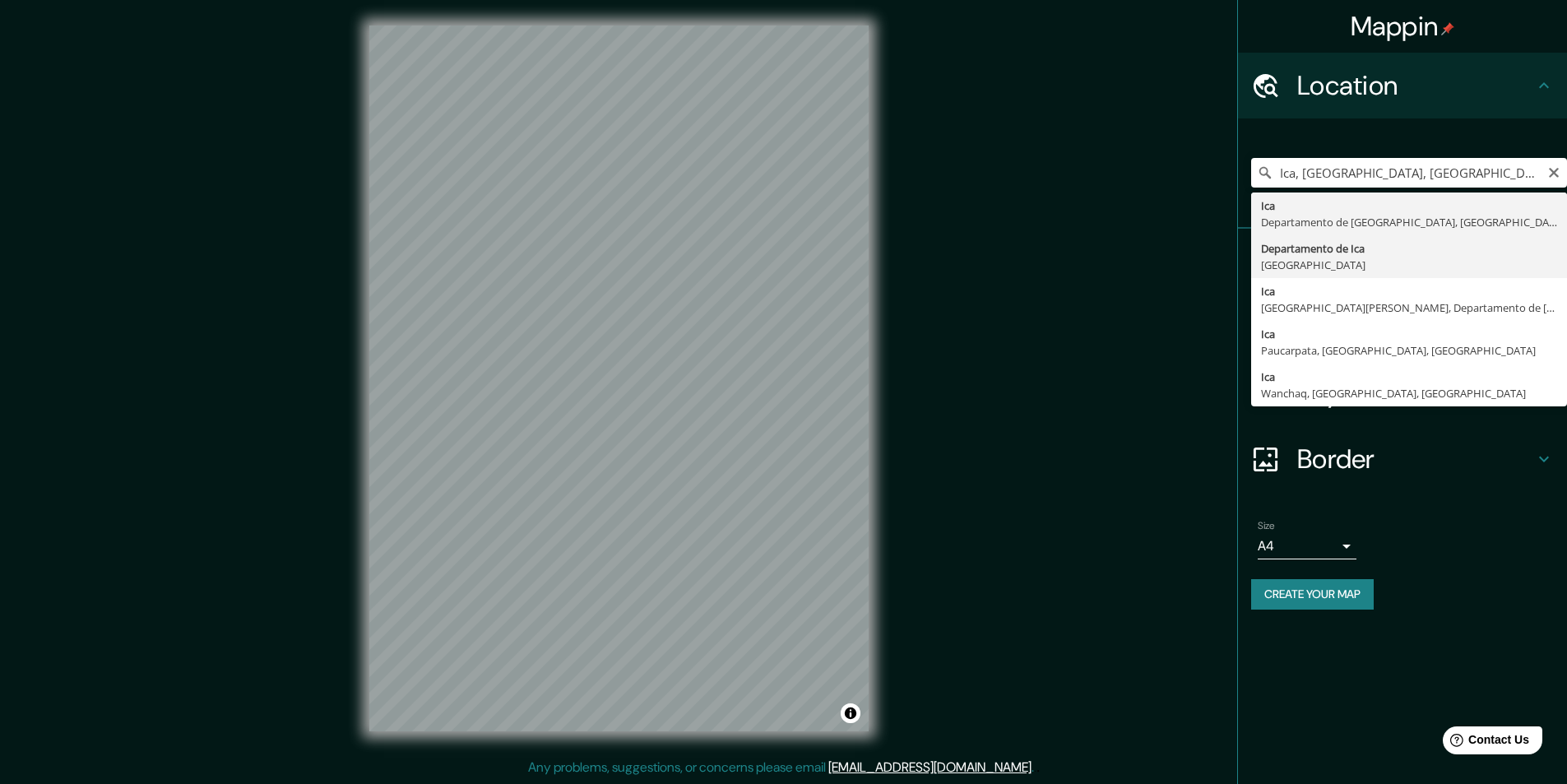
type input "Departamento de Ica, Perú"
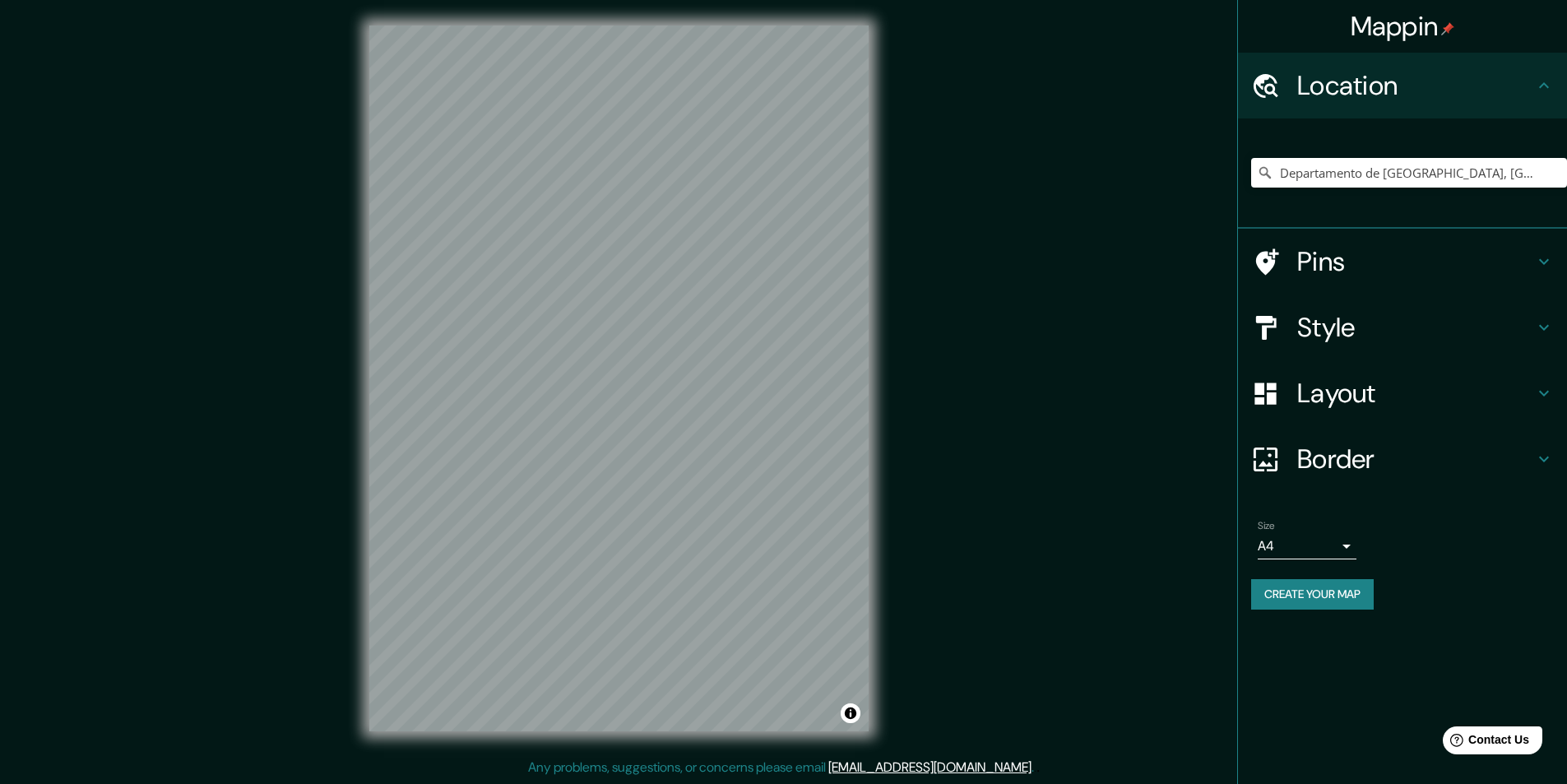
click at [1404, 266] on h4 "Pins" at bounding box center [1416, 262] width 237 height 33
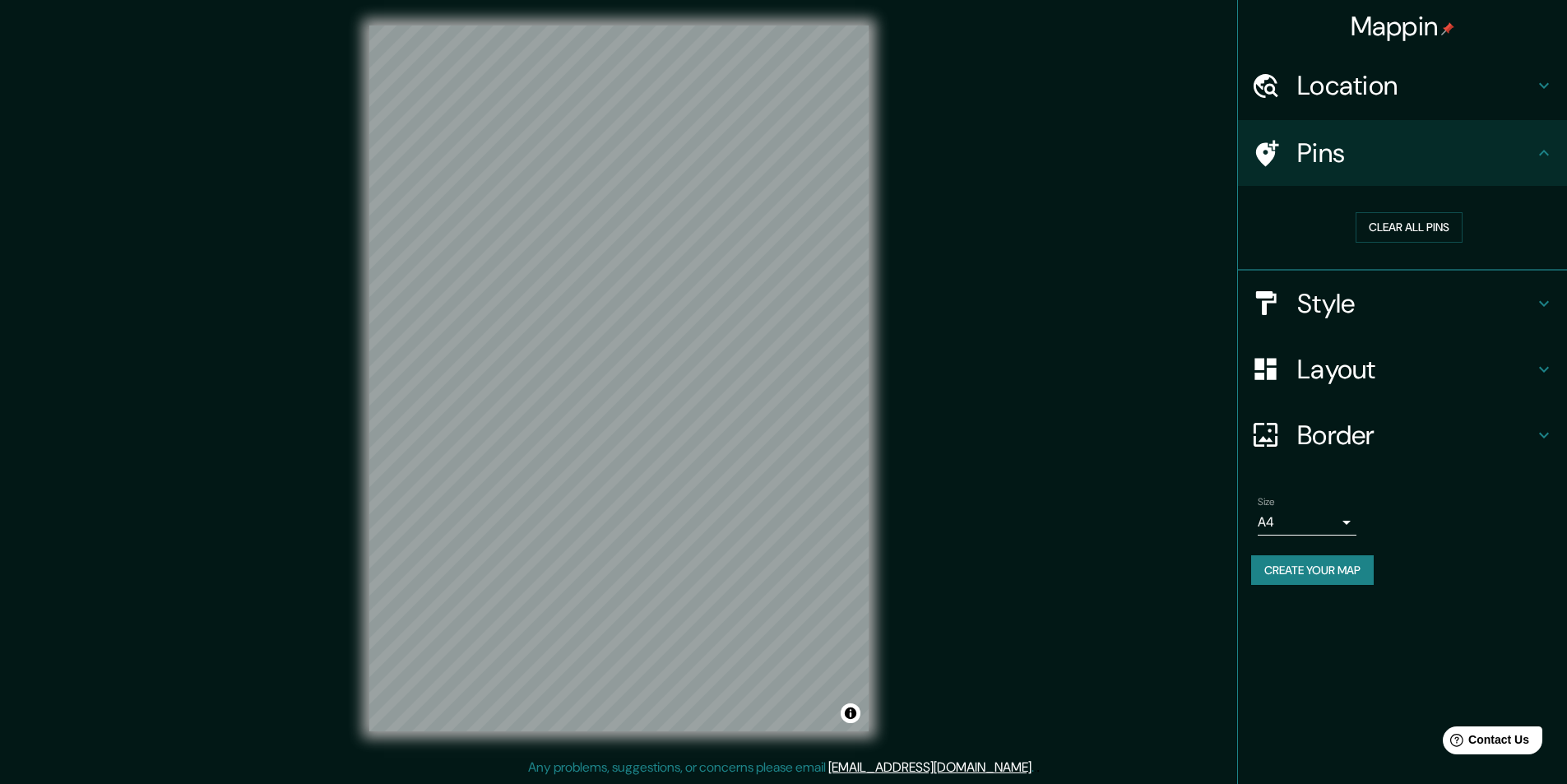
click at [1404, 275] on div "Style" at bounding box center [1403, 304] width 329 height 66
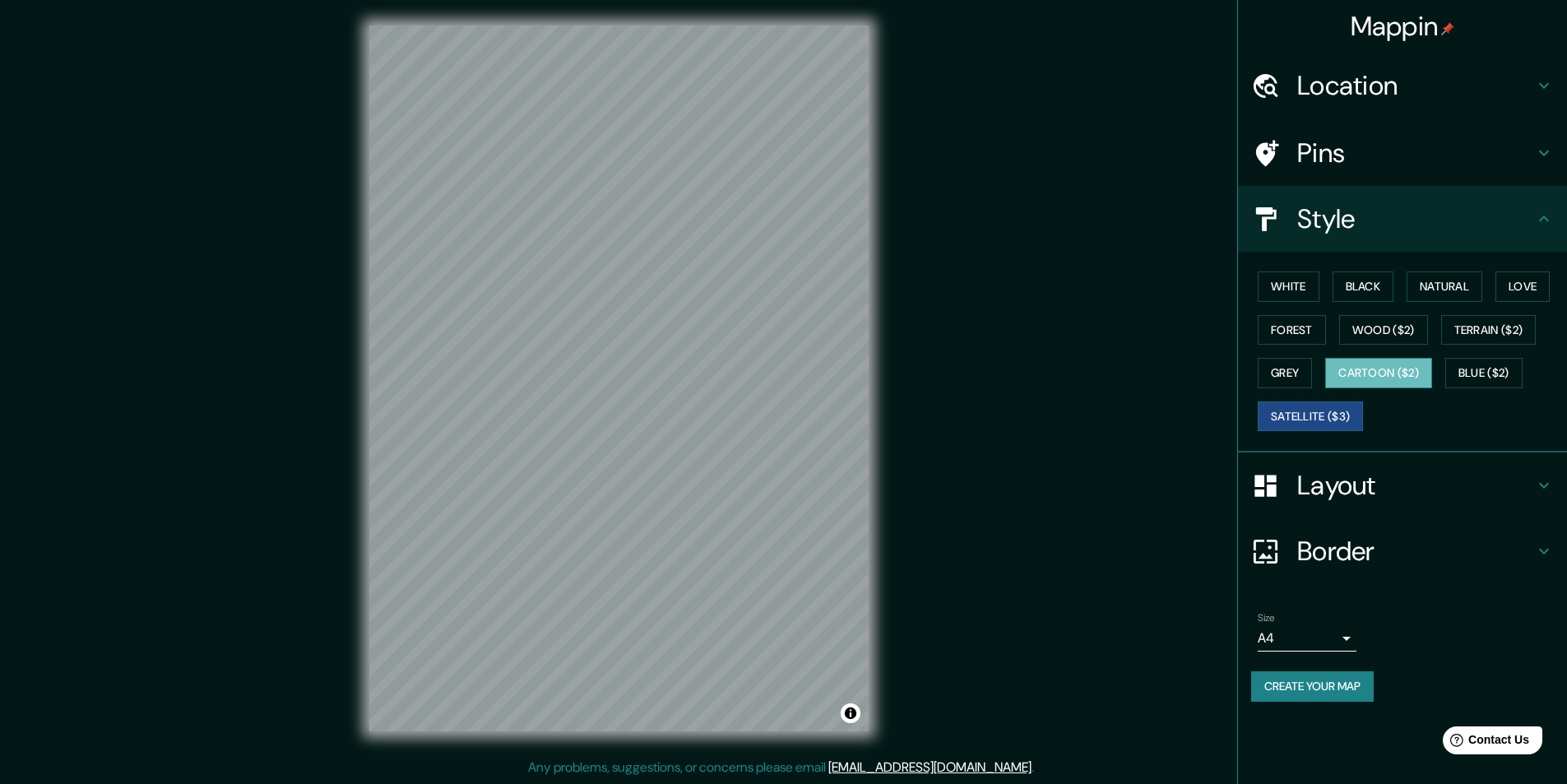
click at [1385, 376] on button "Cartoon ($2)" at bounding box center [1379, 373] width 107 height 31
